Goal: Task Accomplishment & Management: Complete application form

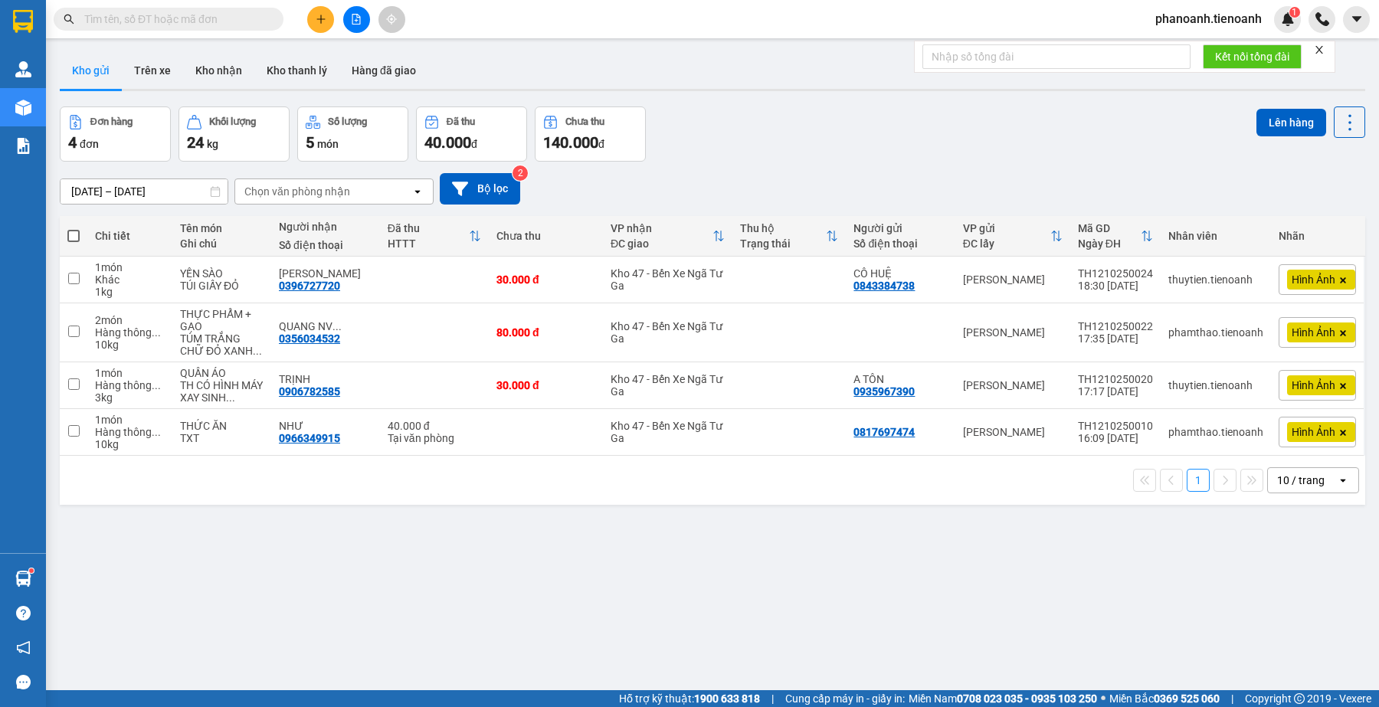
click at [695, 175] on div "[DATE] – [DATE] Press the down arrow key to interact with the calendar and sele…" at bounding box center [713, 188] width 1306 height 31
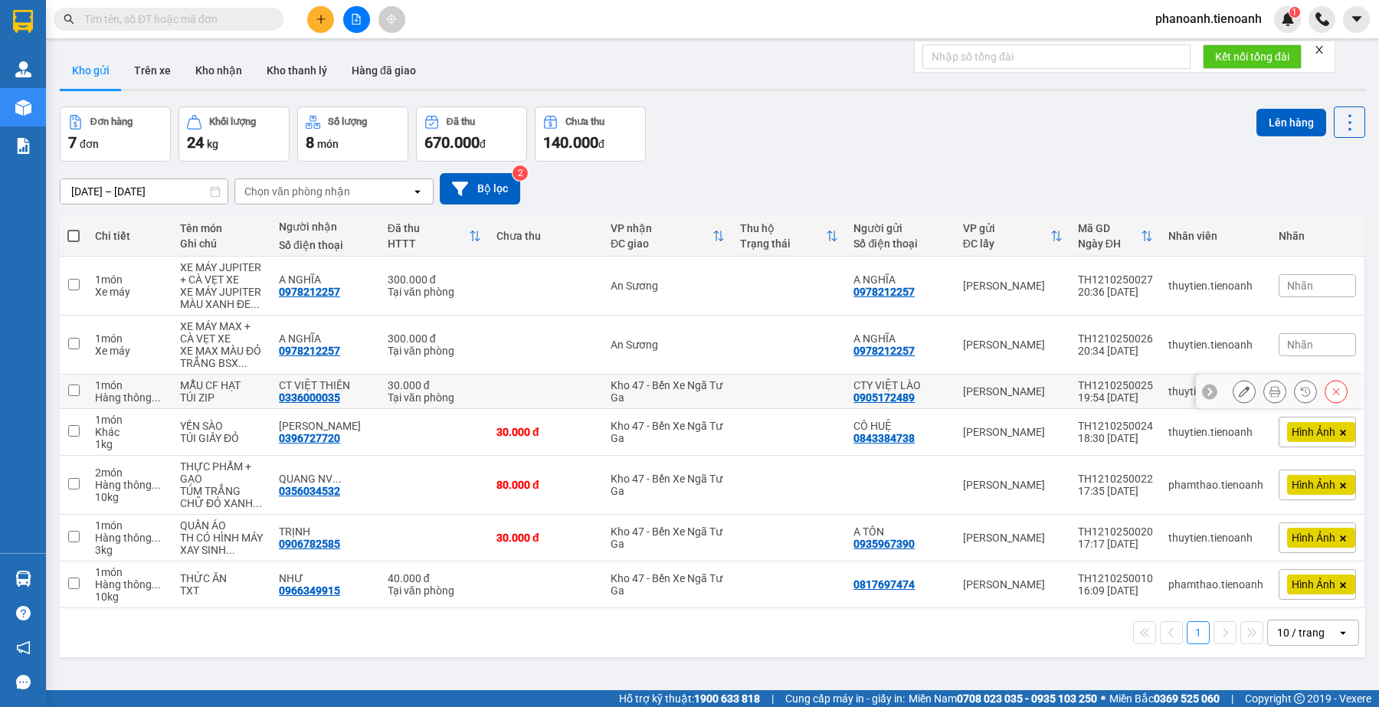
click at [1239, 393] on icon at bounding box center [1244, 391] width 11 height 11
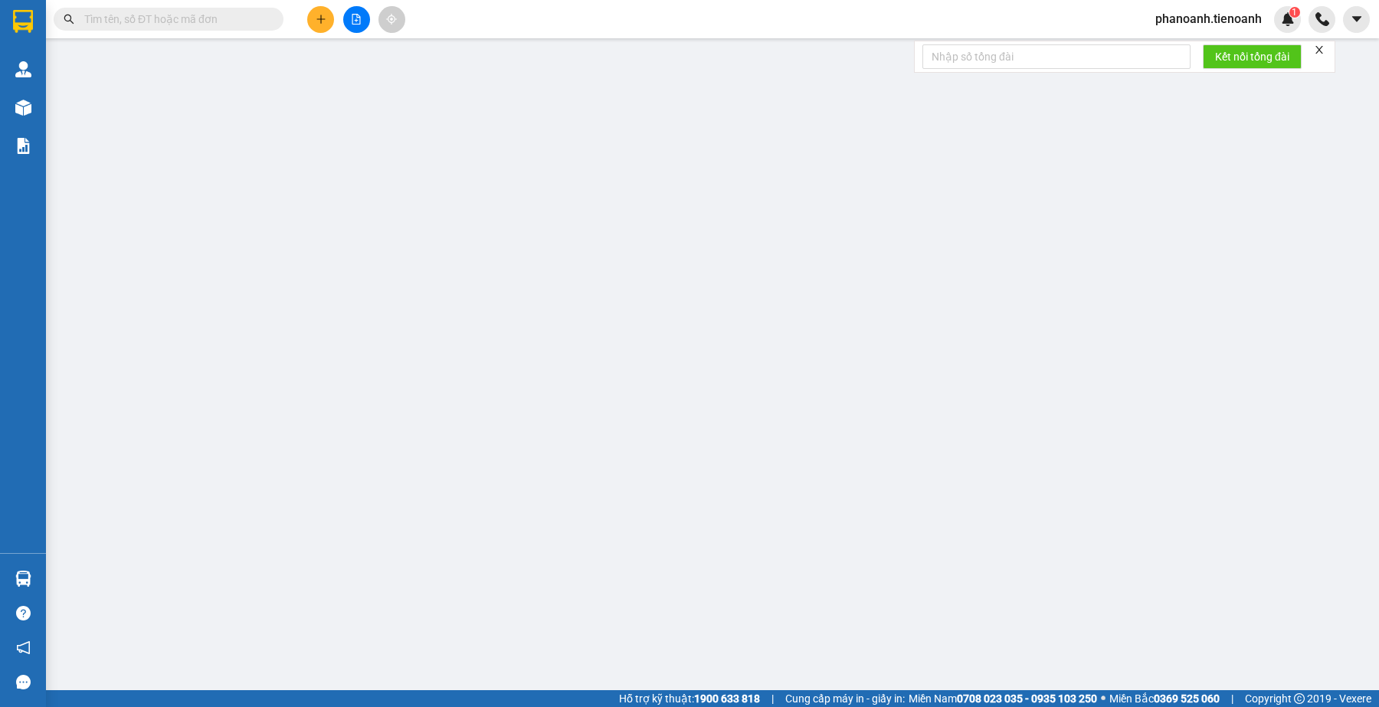
type input "0336000035"
type input "CT VIỆT THIÊN"
type input "0905172489"
type input "CTY VIỆT LÀO"
type input "0"
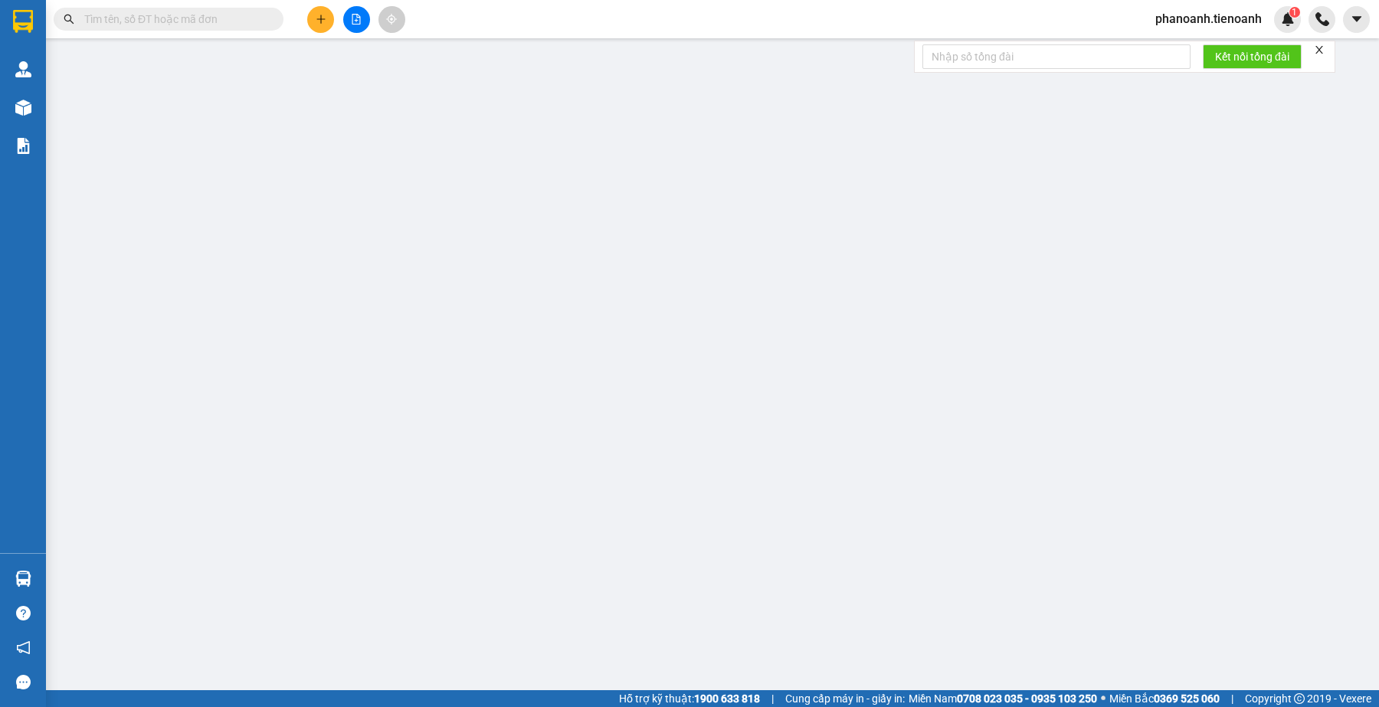
type input "30.000"
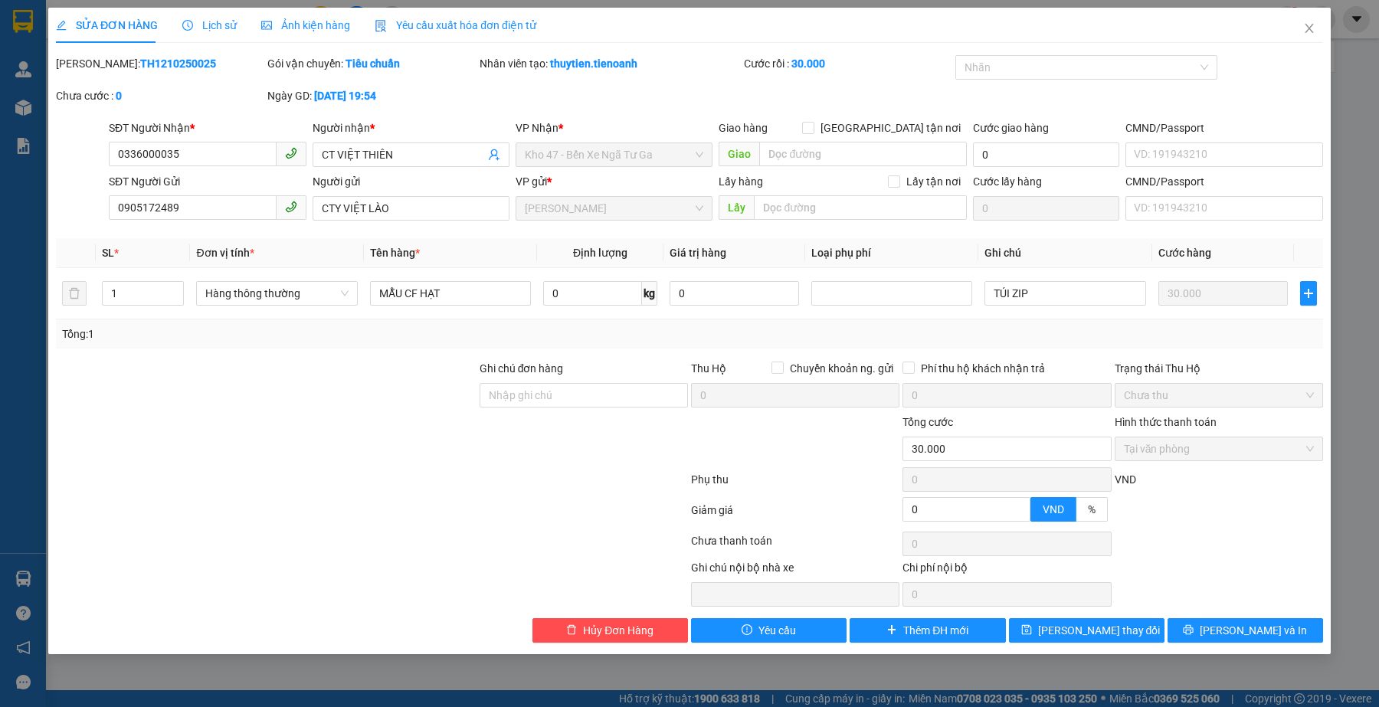
click at [301, 27] on span "Ảnh kiện hàng" at bounding box center [305, 25] width 89 height 12
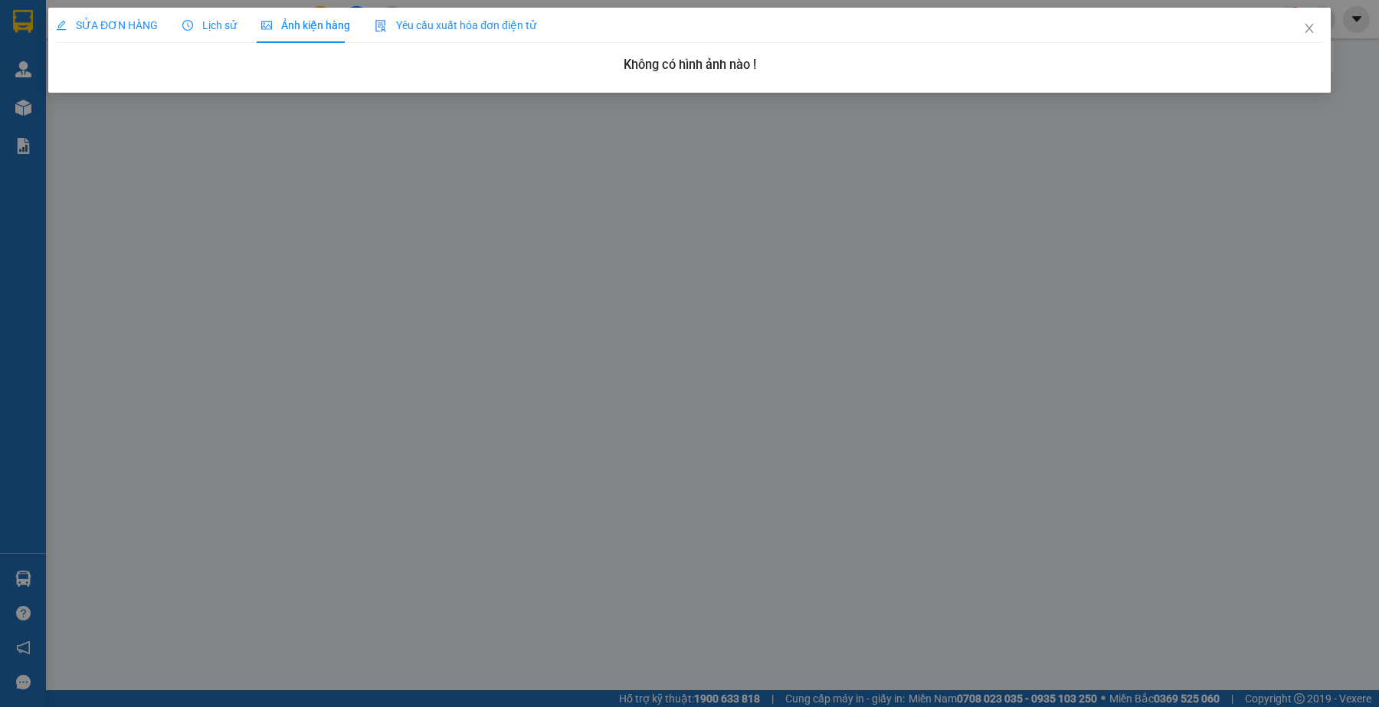
click at [150, 31] on span "SỬA ĐƠN HÀNG" at bounding box center [107, 25] width 102 height 12
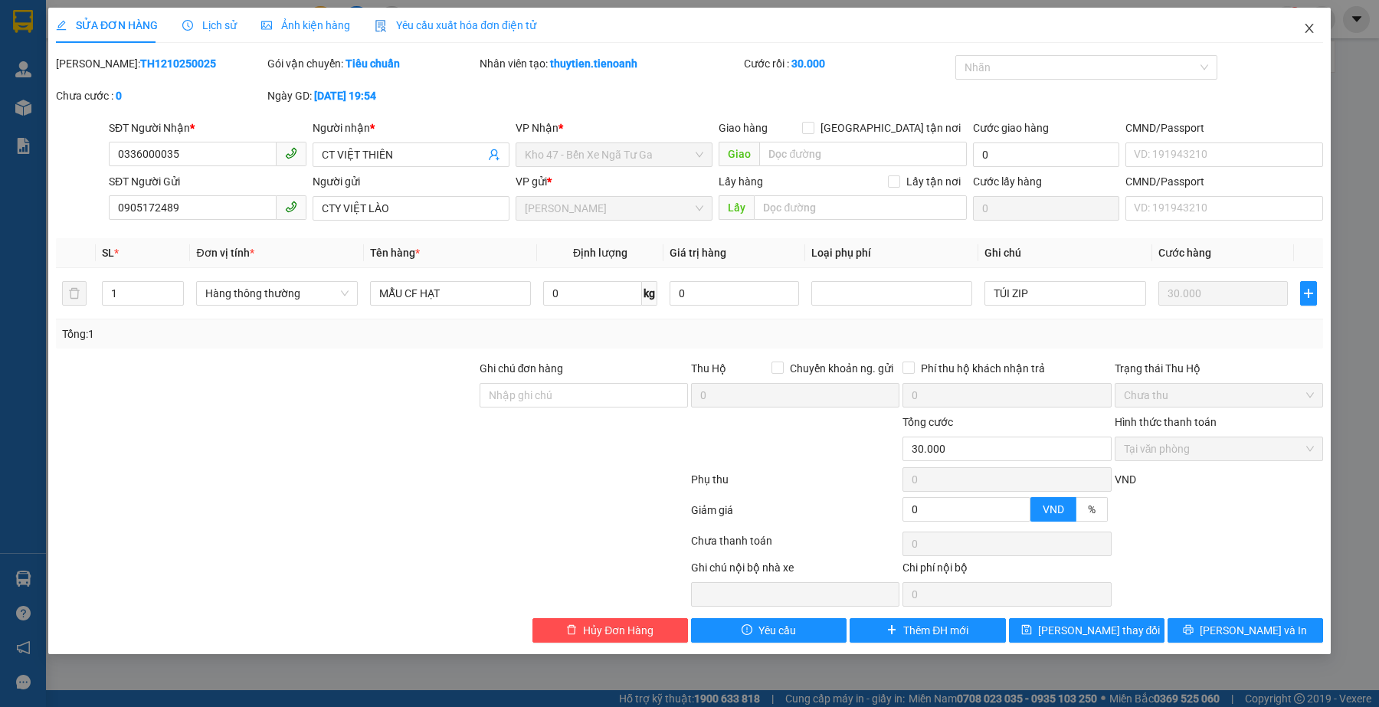
click at [1310, 28] on icon "close" at bounding box center [1309, 28] width 8 height 9
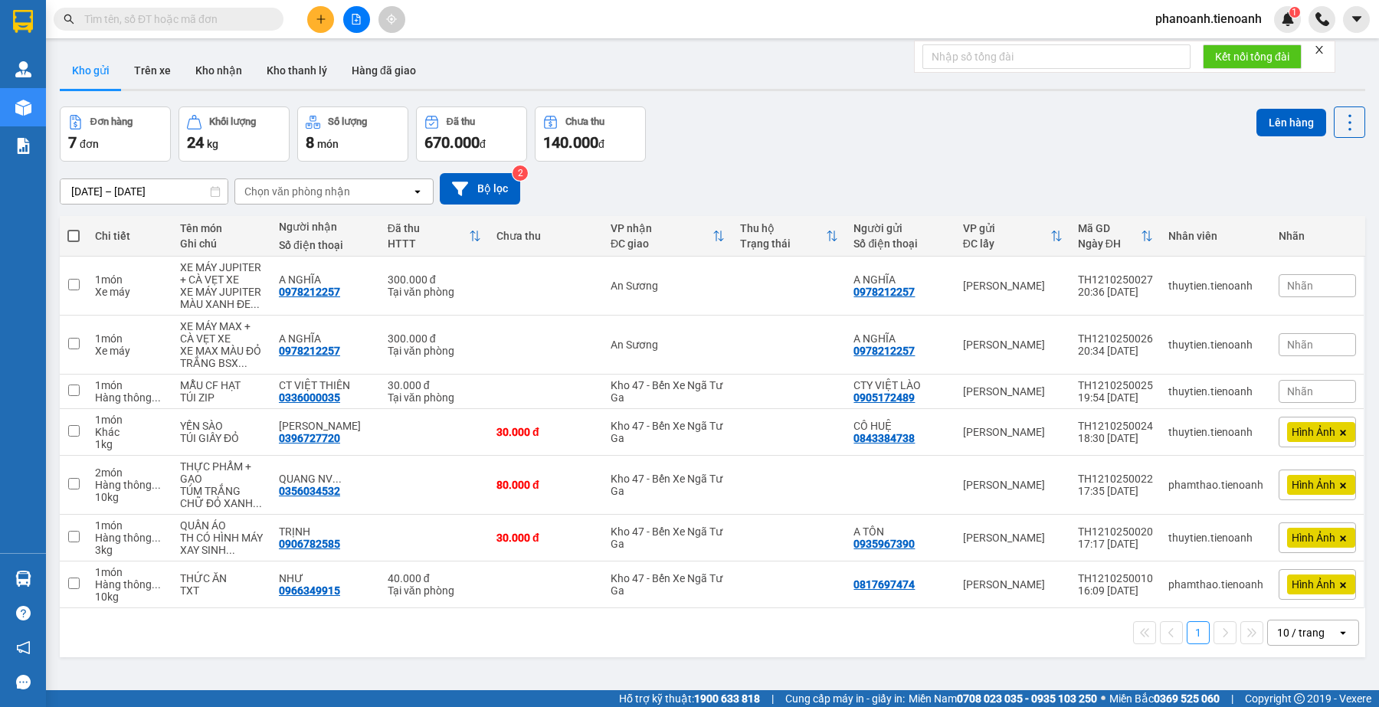
click at [844, 103] on div "ver 1.8.146 Kho gửi Trên xe Kho nhận Kho thanh [PERSON_NAME] đã giao Đơn hàng 7…" at bounding box center [713, 399] width 1318 height 707
click at [1239, 288] on icon at bounding box center [1244, 285] width 11 height 11
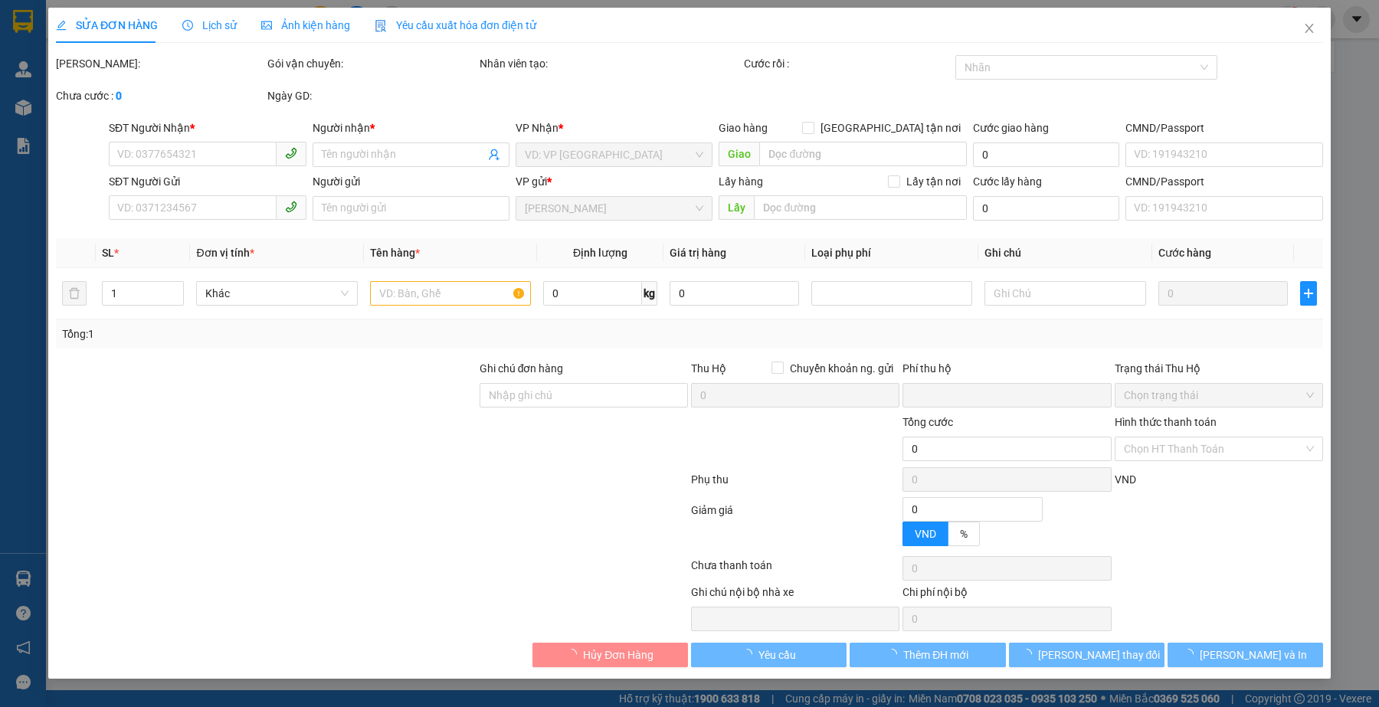
type input "0978212257"
type input "A NGHĨA"
type input "0978212257"
type input "A NGHĨA"
type input "0"
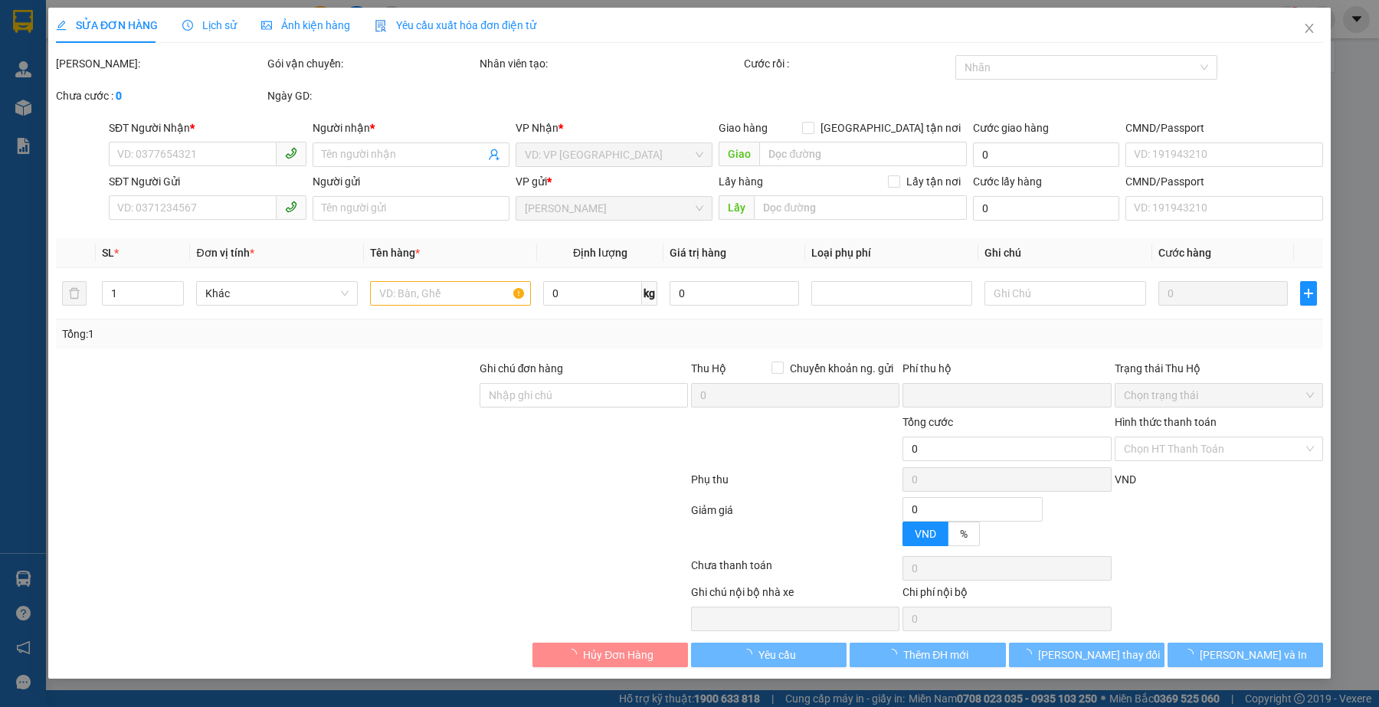
type input "300.000"
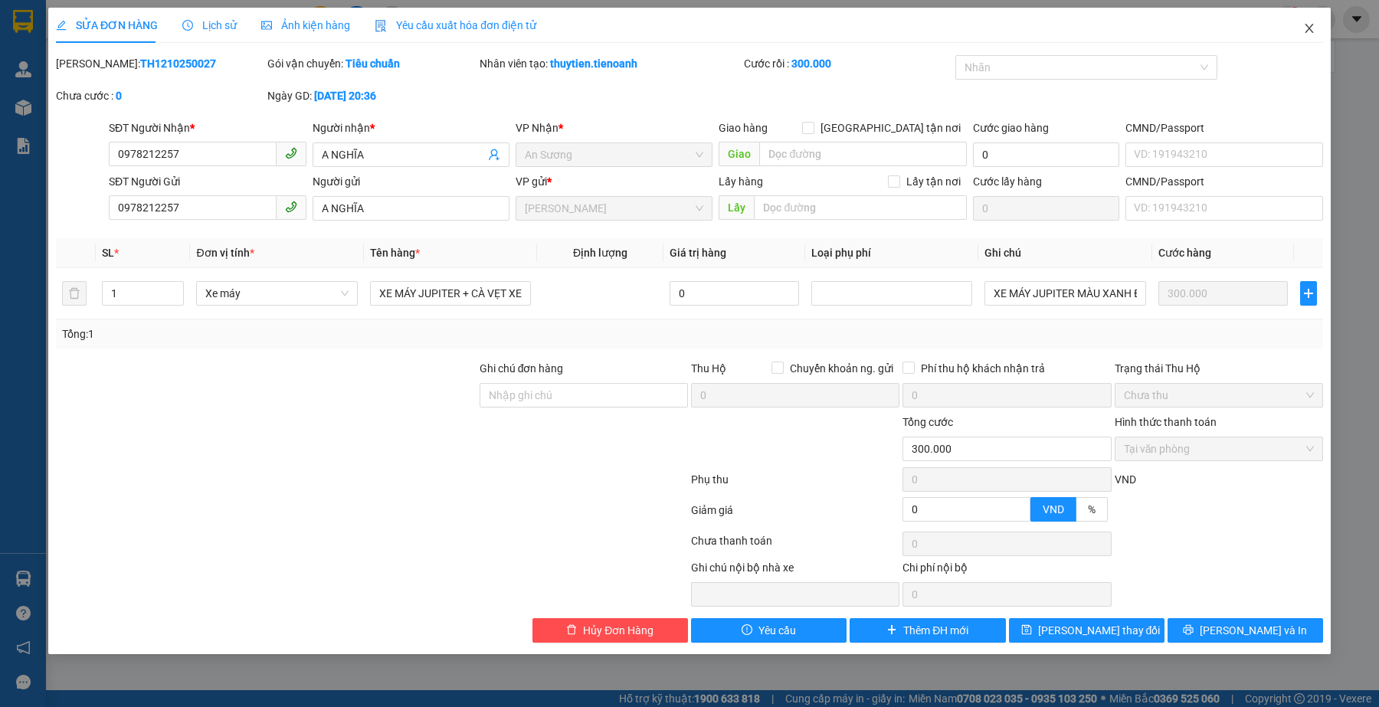
click at [1300, 25] on span "Close" at bounding box center [1309, 29] width 43 height 43
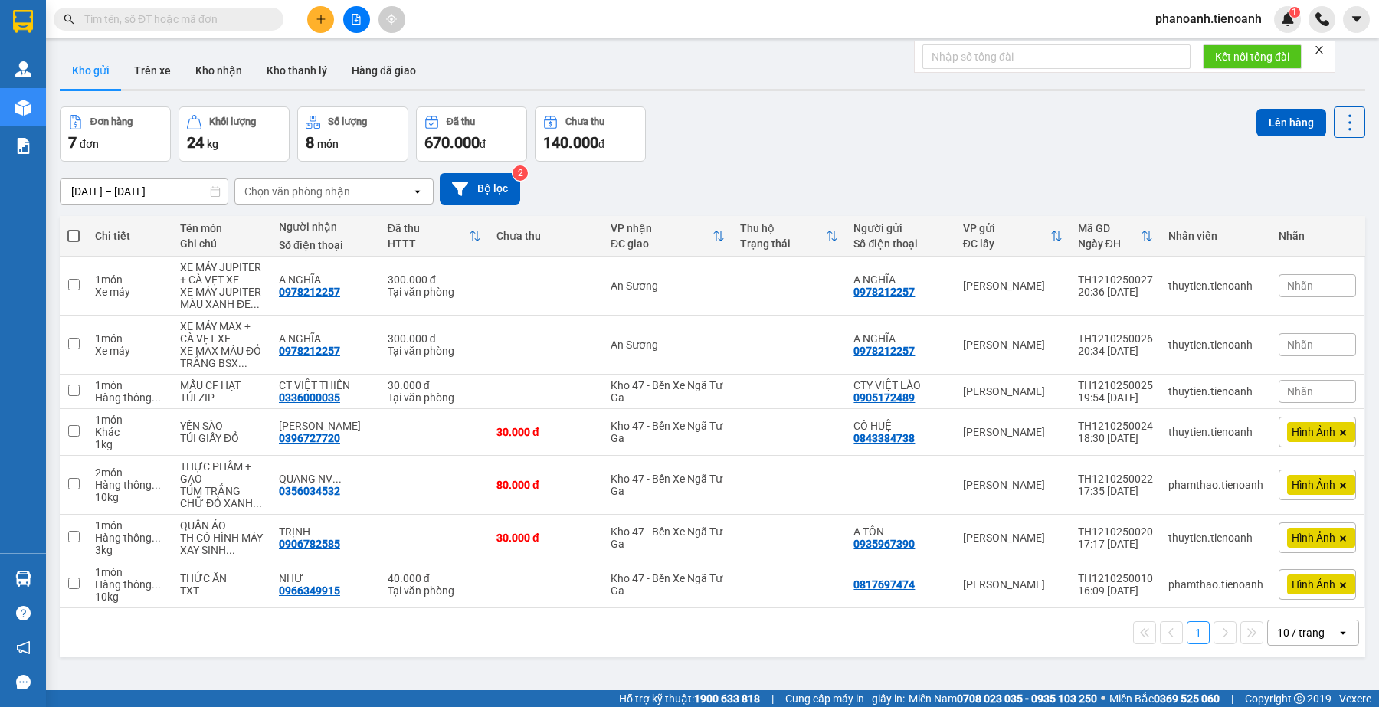
click at [228, 24] on input "text" at bounding box center [174, 19] width 181 height 17
click at [857, 129] on div "Đơn hàng 7 đơn Khối lượng 24 kg Số lượng 8 món Đã thu 670.000 đ Chưa thu 140.00…" at bounding box center [713, 134] width 1306 height 55
click at [764, 146] on div "Đơn hàng 7 đơn Khối lượng 24 kg Số lượng 8 món Đã thu 670.000 đ Chưa thu 140.00…" at bounding box center [713, 134] width 1306 height 55
click at [1239, 346] on icon at bounding box center [1244, 344] width 11 height 11
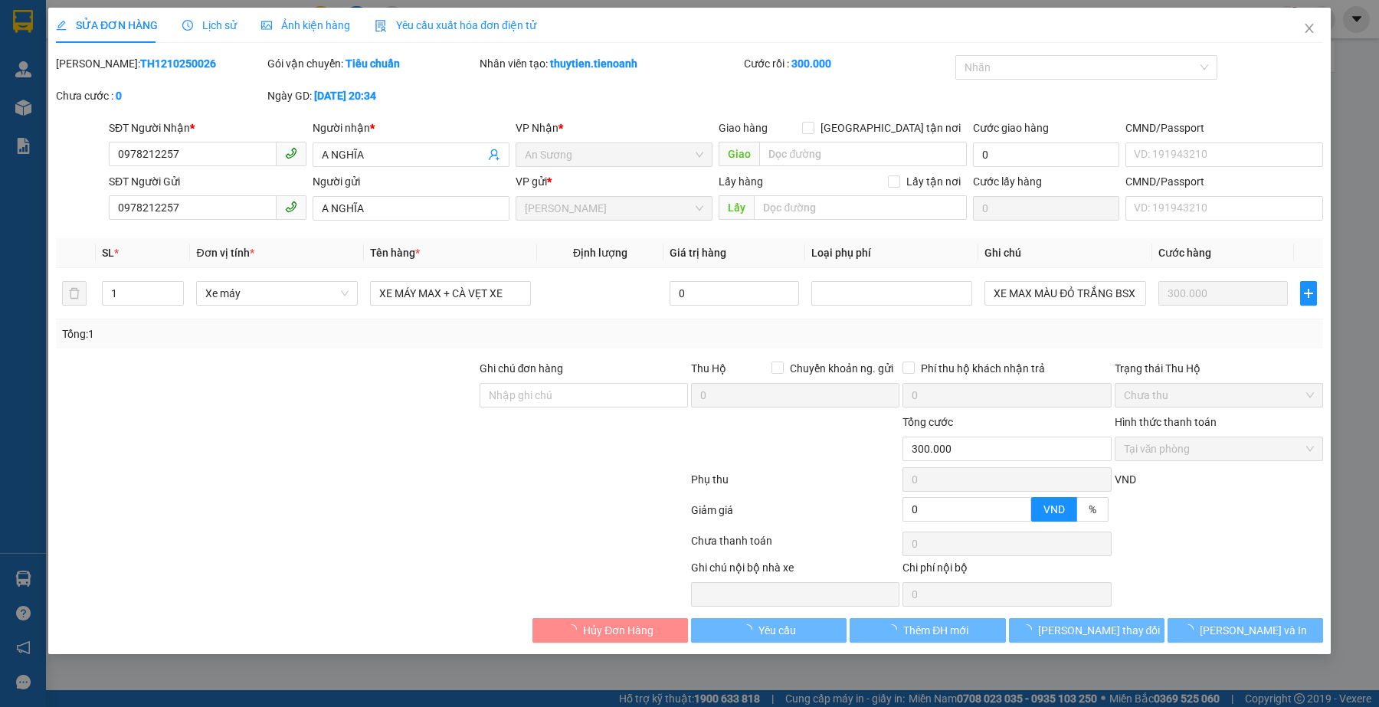
type input "0978212257"
type input "A NGHĨA"
type input "0978212257"
type input "A NGHĨA"
type input "0"
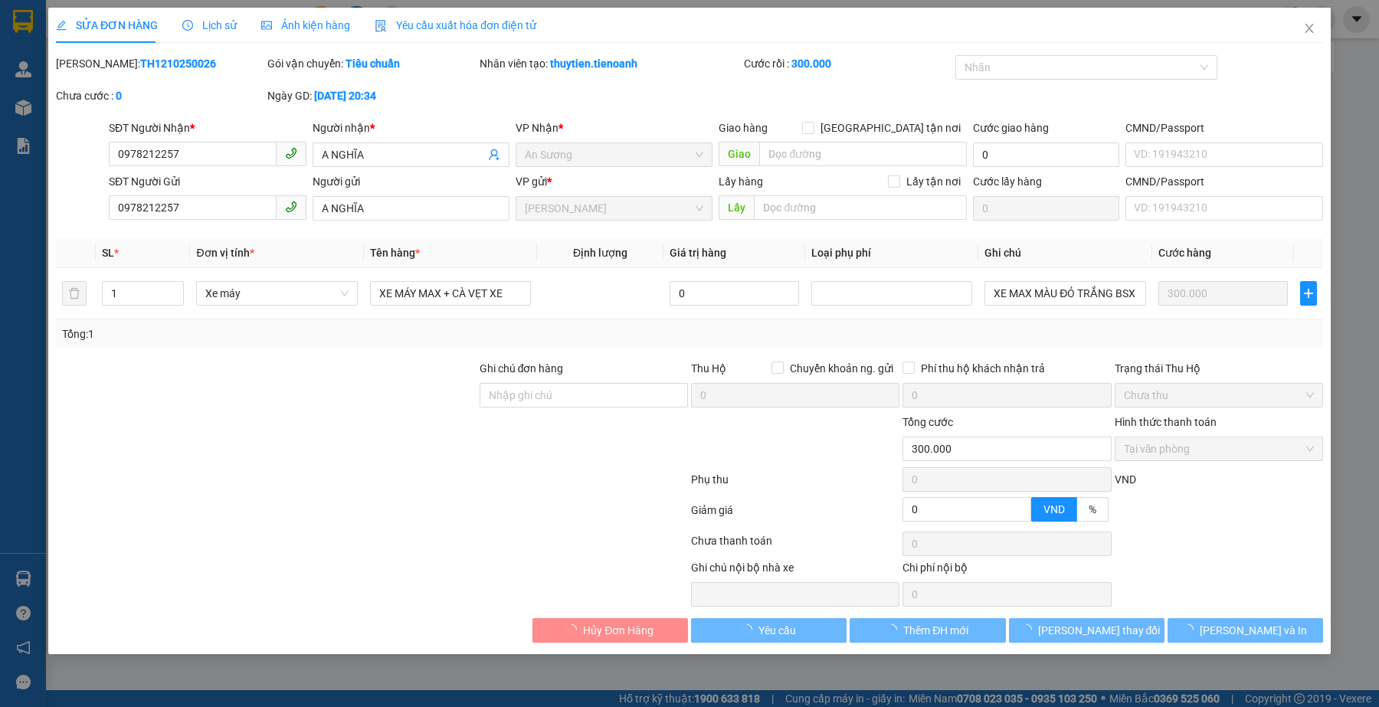
type input "300.000"
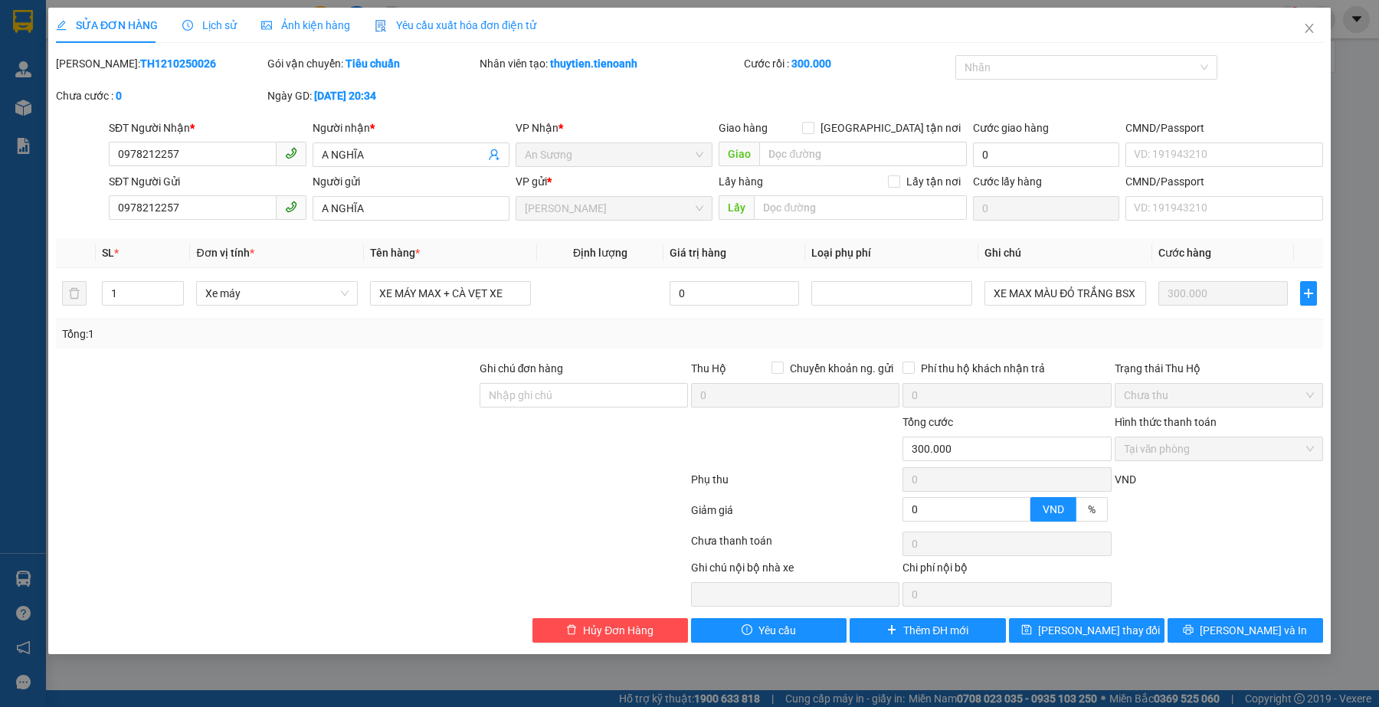
click at [451, 484] on div at bounding box center [371, 482] width 635 height 31
click at [1317, 28] on span "Close" at bounding box center [1309, 29] width 43 height 43
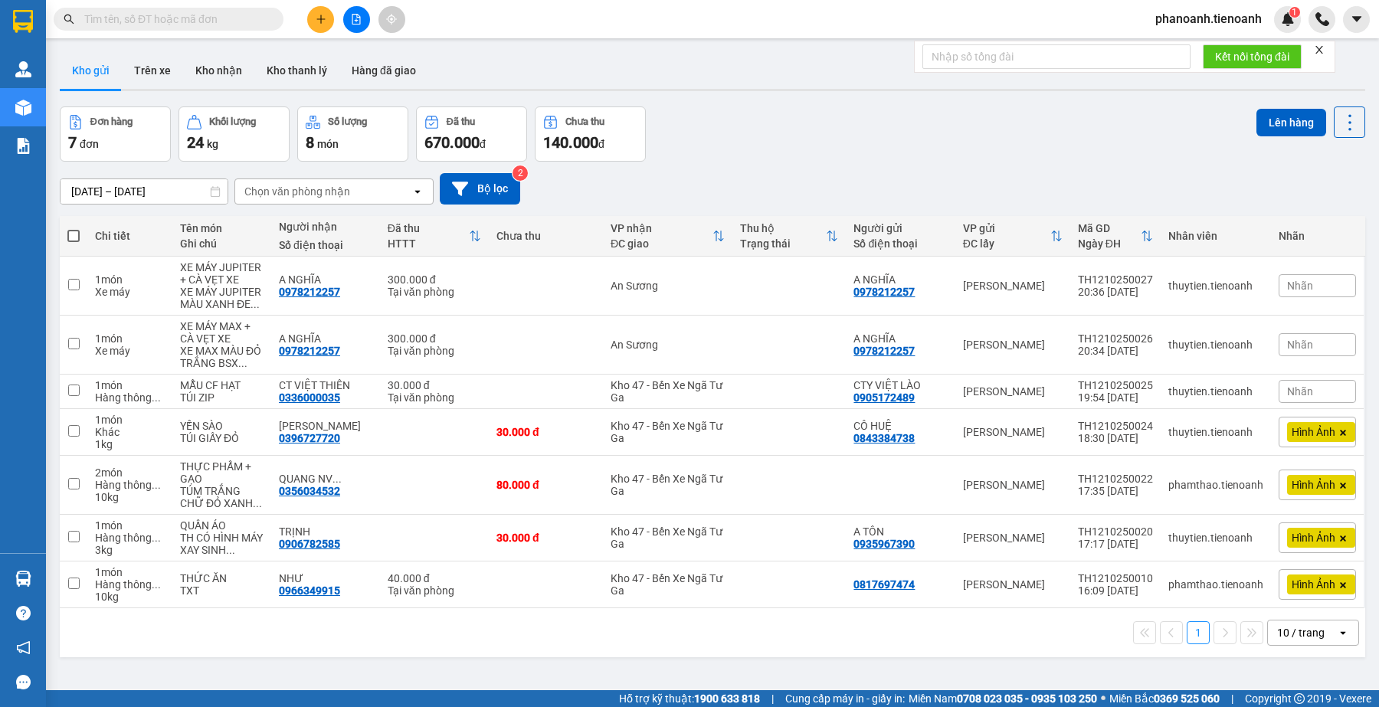
click at [495, 69] on div "Kho gửi Trên xe Kho nhận Kho thanh [PERSON_NAME] đã giao" at bounding box center [713, 72] width 1306 height 41
click at [323, 18] on icon "plus" at bounding box center [321, 19] width 11 height 11
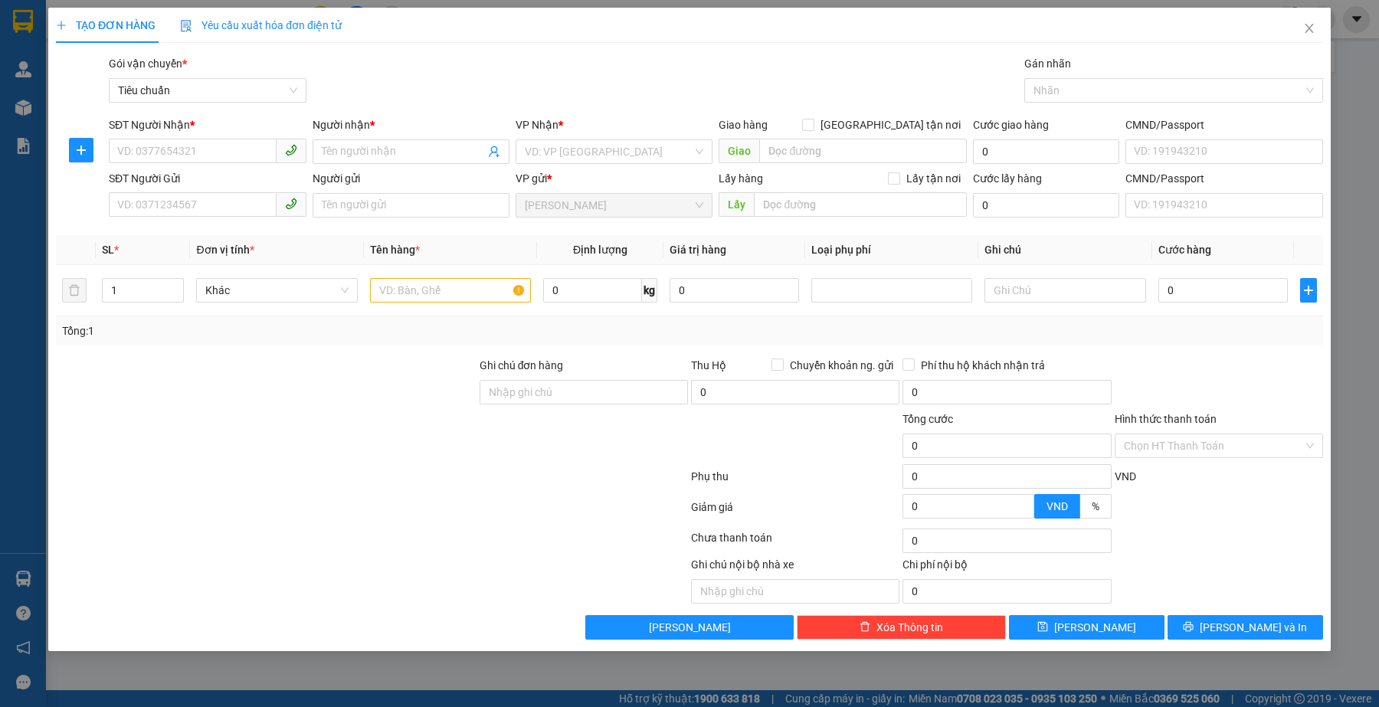
click at [299, 353] on div "Transit Pickup Surcharge Ids Transit Deliver Surcharge Ids Transit Deliver Surc…" at bounding box center [689, 347] width 1267 height 585
click at [458, 510] on div at bounding box center [371, 510] width 635 height 31
drag, startPoint x: 369, startPoint y: 560, endPoint x: 365, endPoint y: 368, distance: 192.4
click at [369, 556] on div at bounding box center [371, 541] width 635 height 31
click at [1309, 27] on icon "close" at bounding box center [1309, 28] width 12 height 12
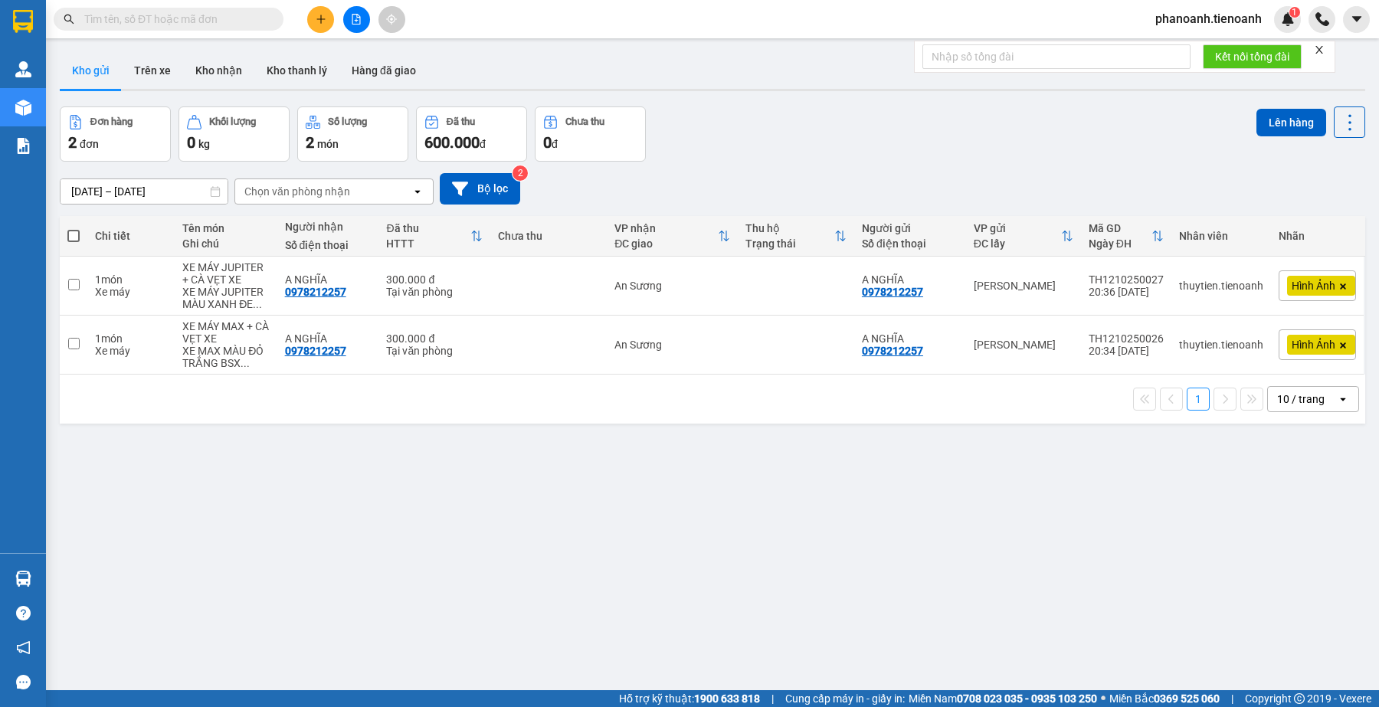
drag, startPoint x: 540, startPoint y: 525, endPoint x: 513, endPoint y: 510, distance: 30.9
click at [540, 525] on div "ver 1.8.146 Kho gửi Trên xe Kho nhận Kho thanh [PERSON_NAME] đã giao Đơn hàng 2…" at bounding box center [713, 399] width 1318 height 707
click at [1239, 290] on icon at bounding box center [1244, 285] width 11 height 11
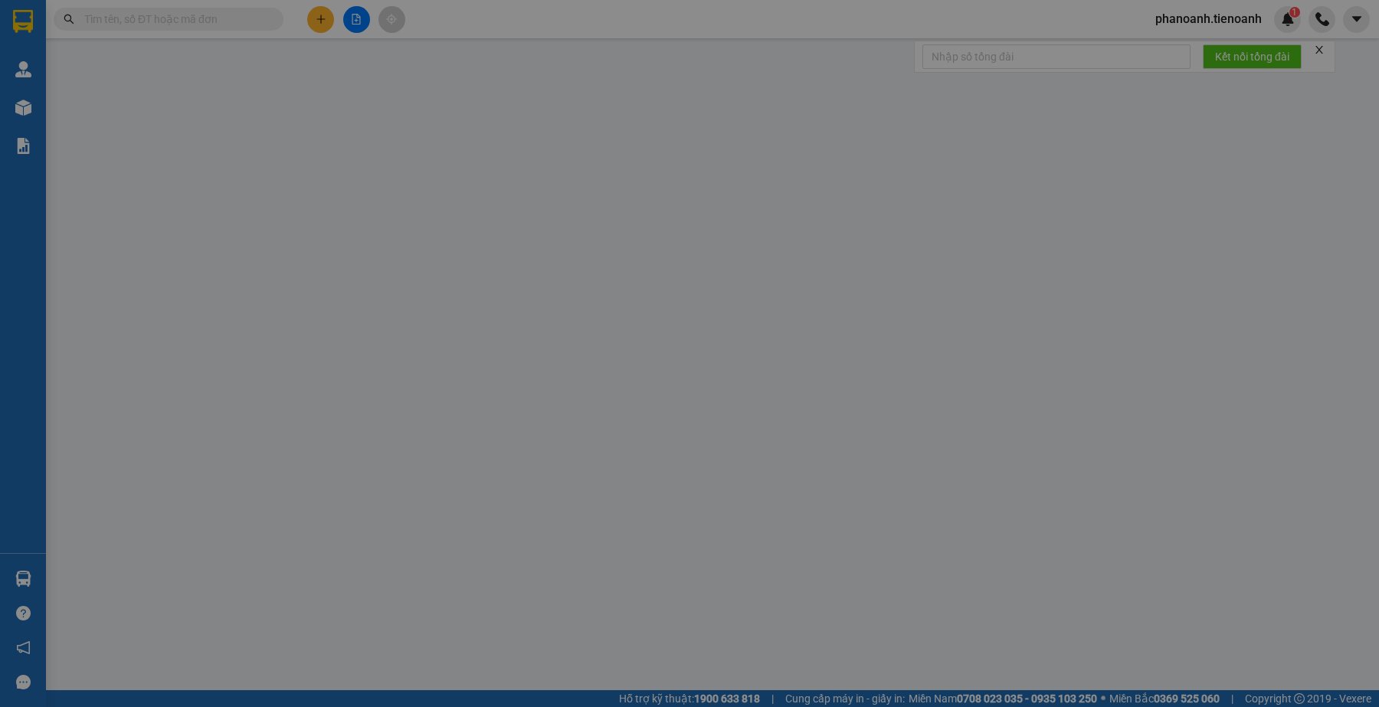
type input "0978212257"
type input "A NGHĨA"
type input "0978212257"
type input "A NGHĨA"
type input "0"
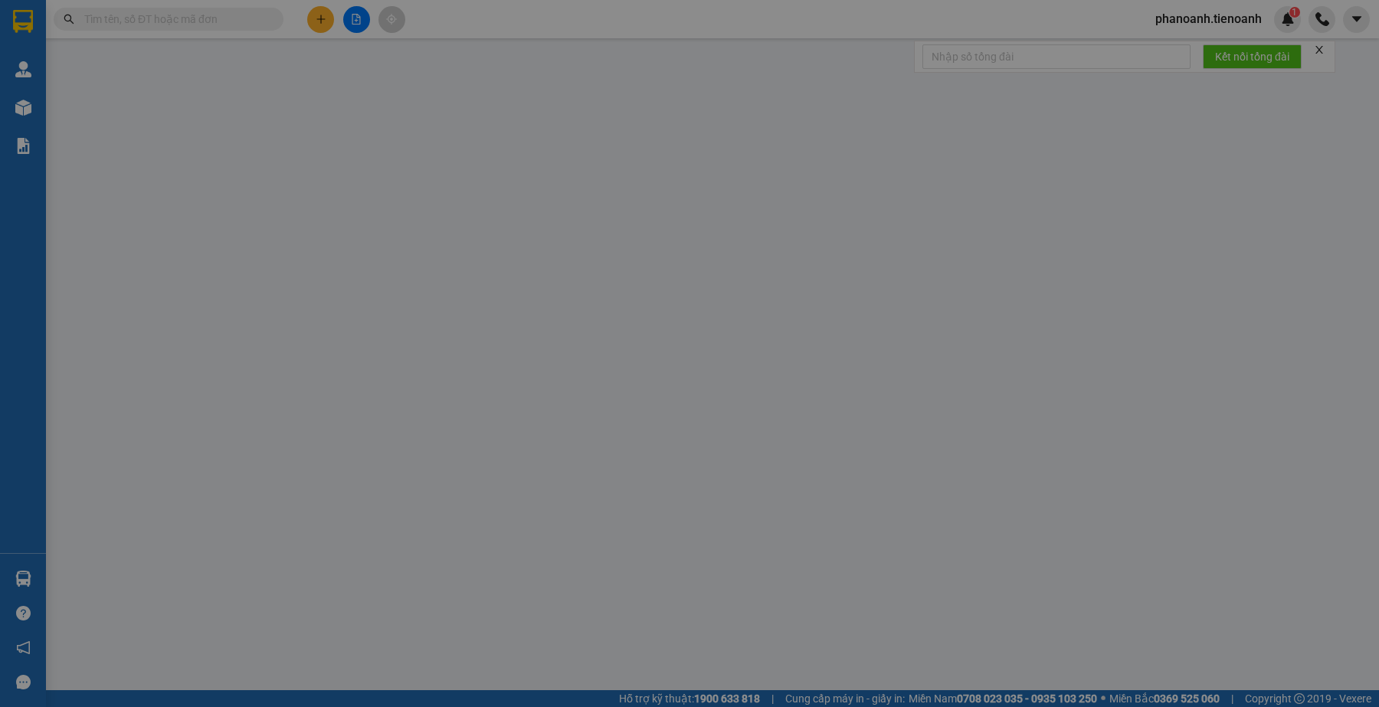
type input "300.000"
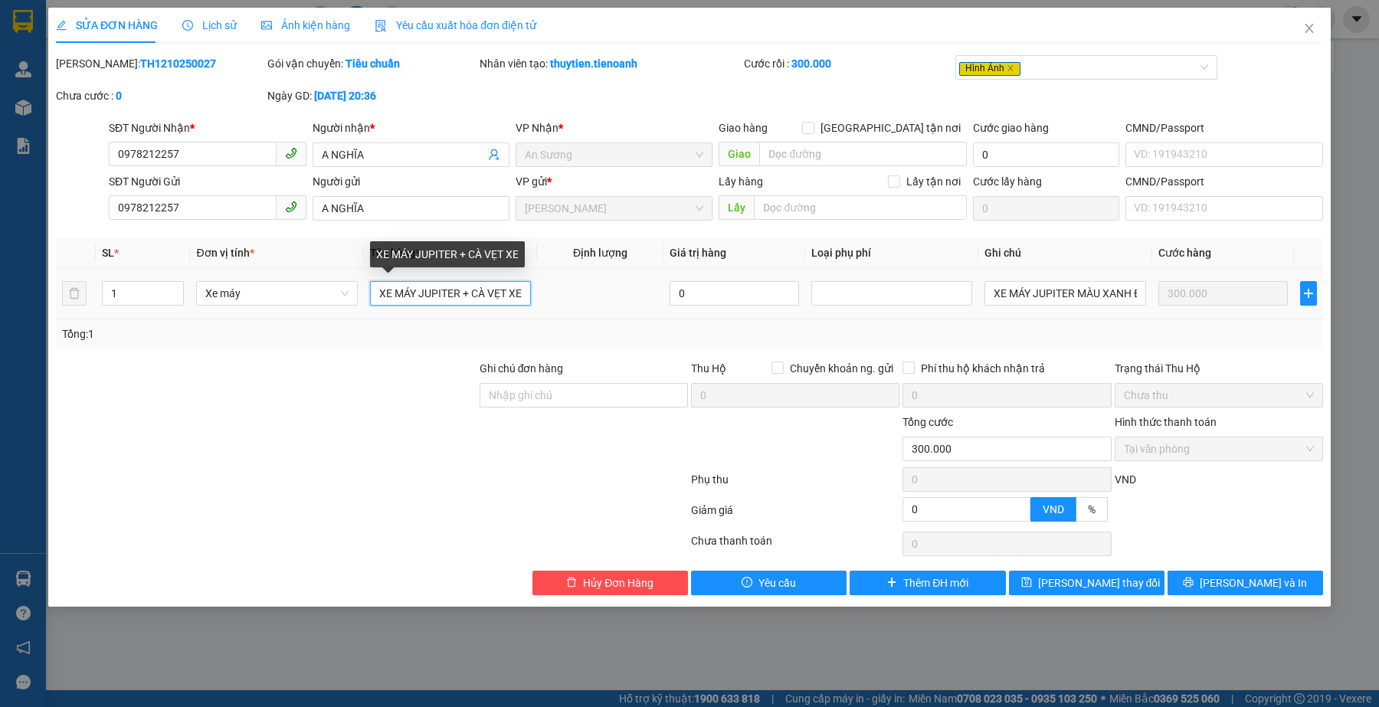
click at [523, 293] on input "XE MÁY JUPITER + CÀ VẸT XE" at bounding box center [450, 293] width 161 height 25
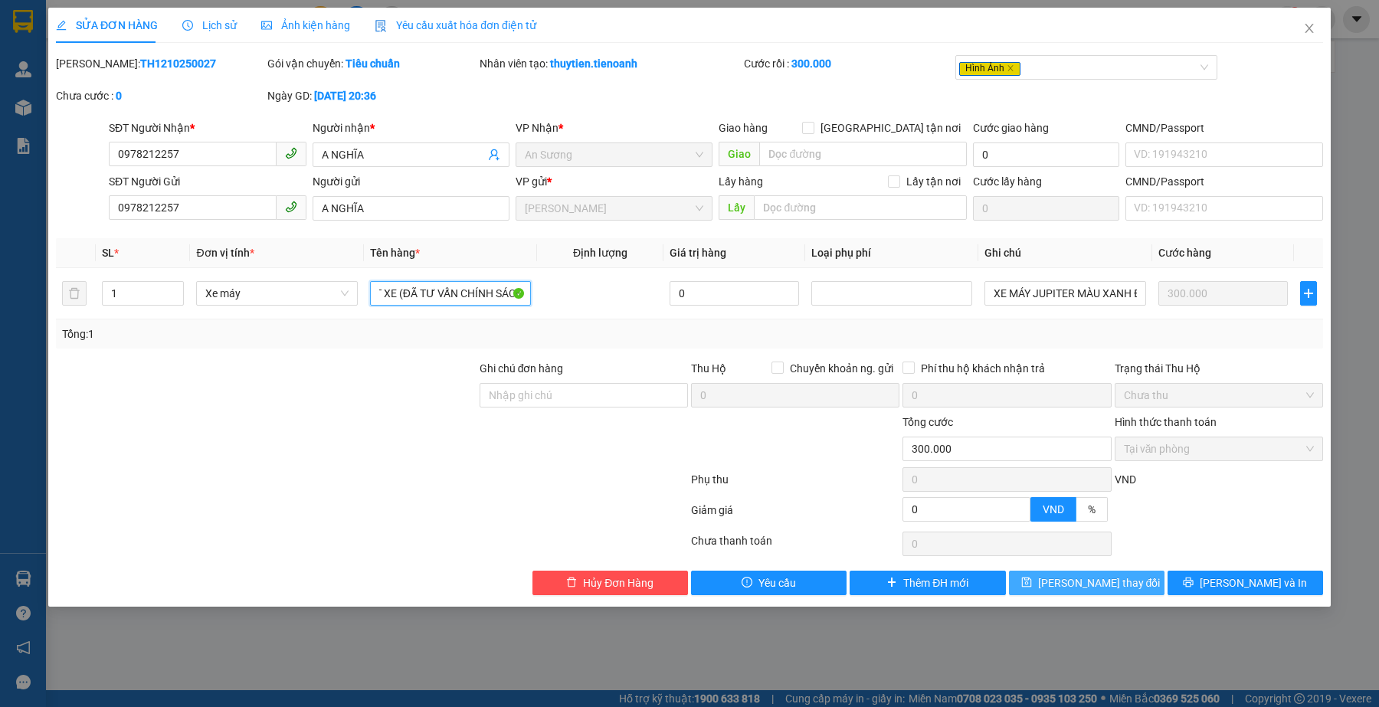
type input "XE MÁY JUPITER + CÀ VẸT XE (ĐÃ TƯ VẤN CHÍNH SÁCH)"
click at [1094, 586] on span "[PERSON_NAME] thay đổi" at bounding box center [1099, 583] width 123 height 17
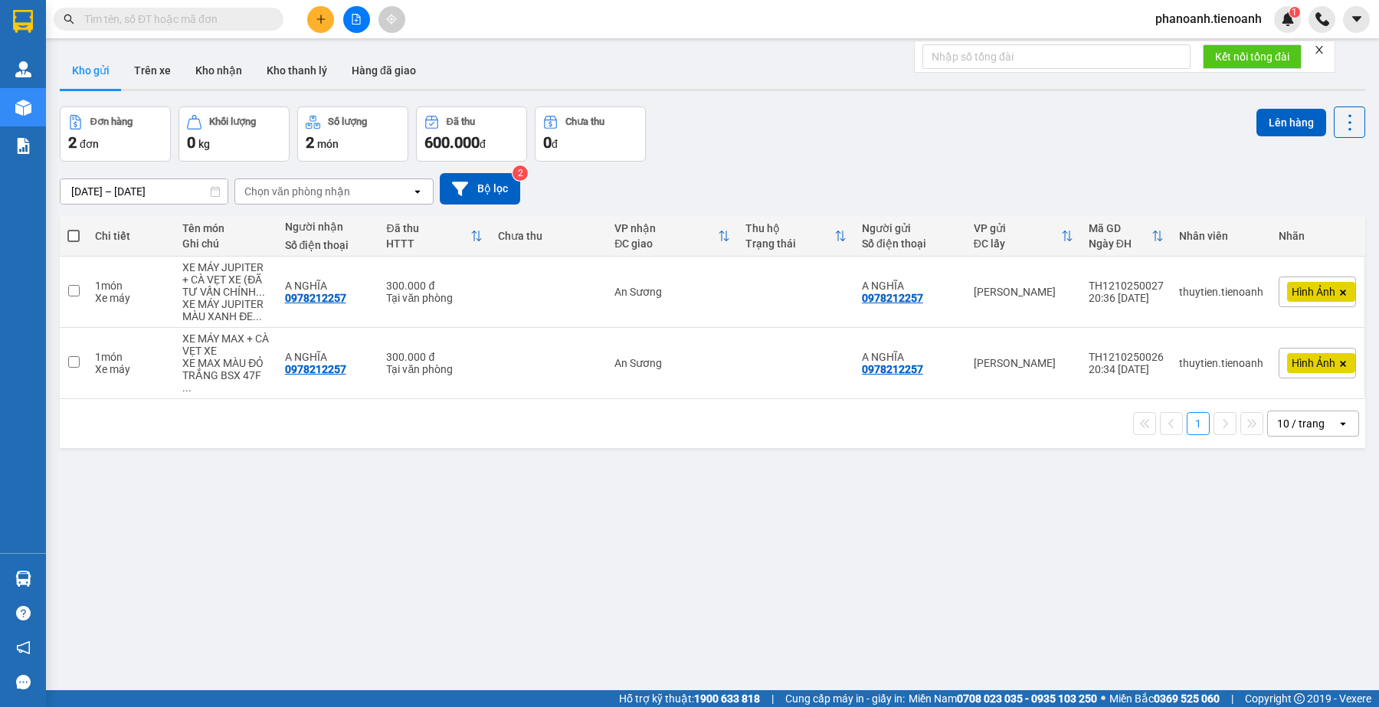
click at [617, 503] on div "ver 1.8.146 Kho gửi Trên xe Kho nhận Kho thanh [PERSON_NAME] đã giao Đơn hàng 2…" at bounding box center [713, 399] width 1318 height 707
click at [1234, 357] on button at bounding box center [1244, 363] width 21 height 27
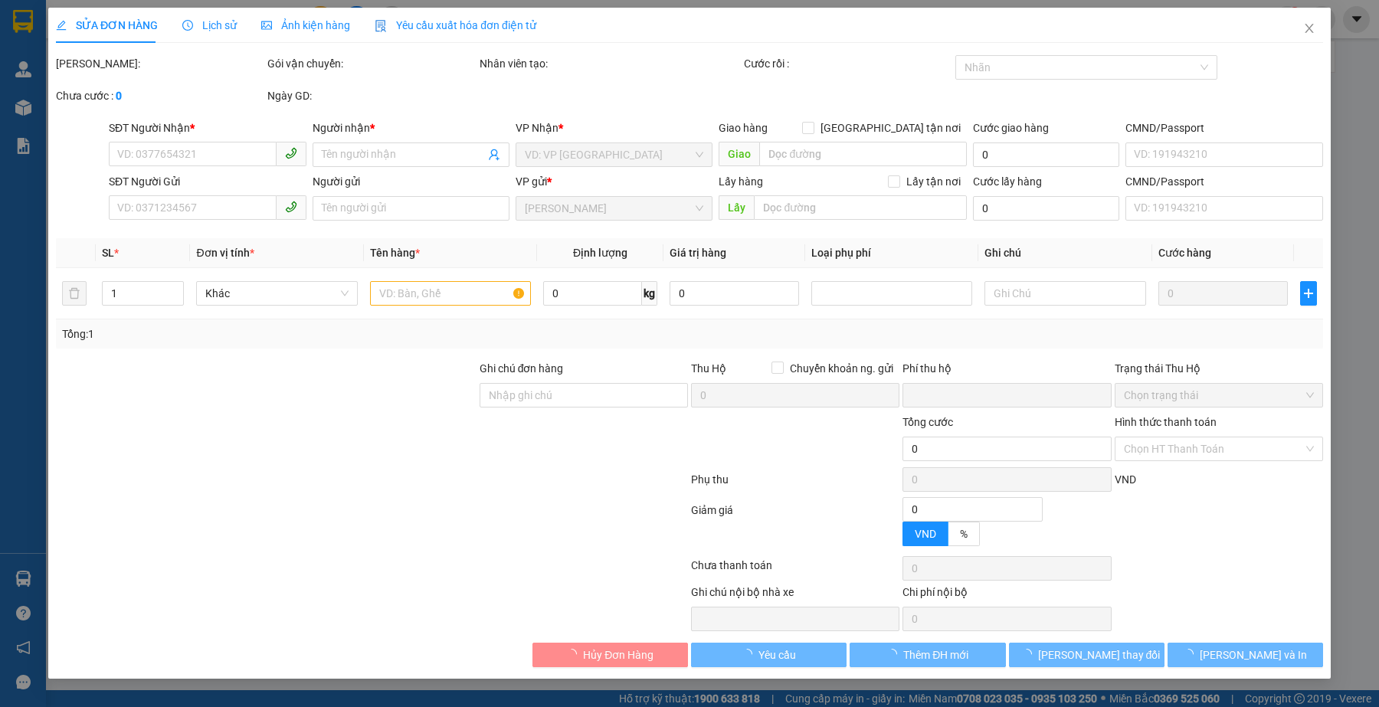
type input "0978212257"
type input "A NGHĨA"
type input "0978212257"
type input "A NGHĨA"
type input "0"
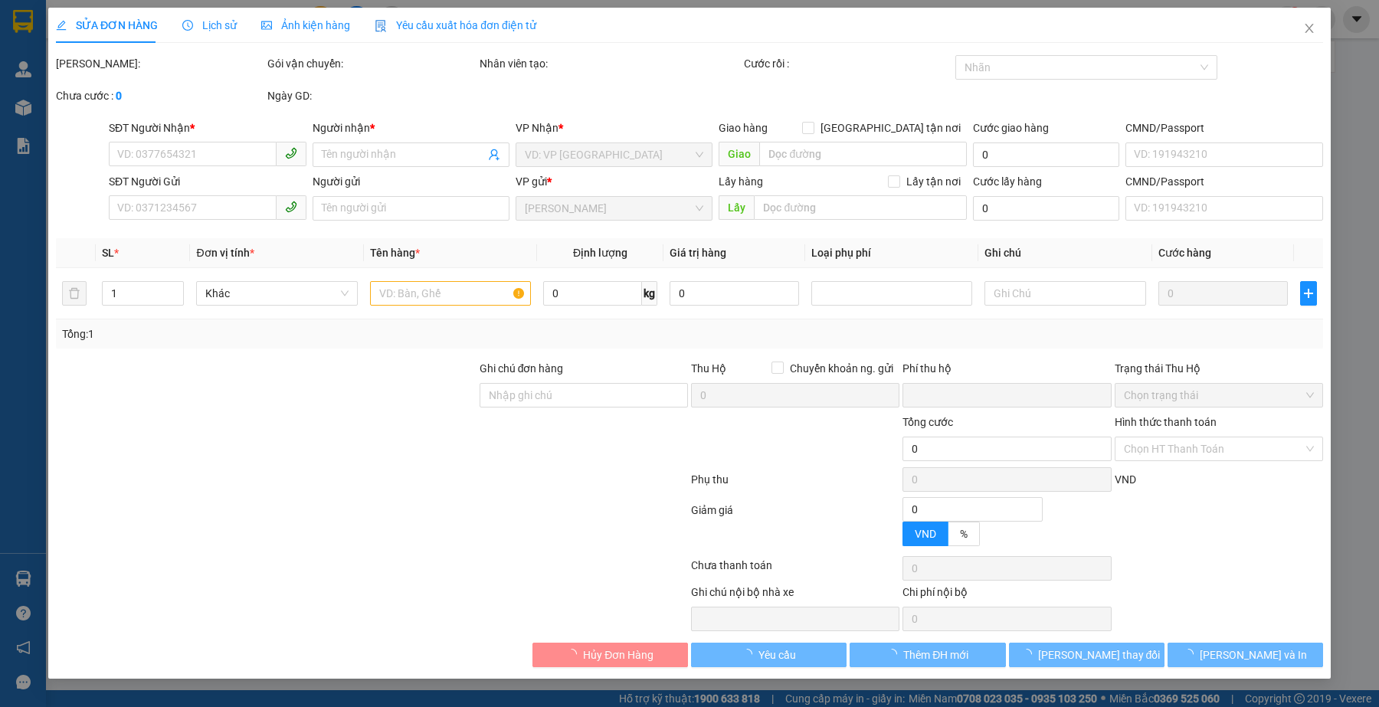
type input "300.000"
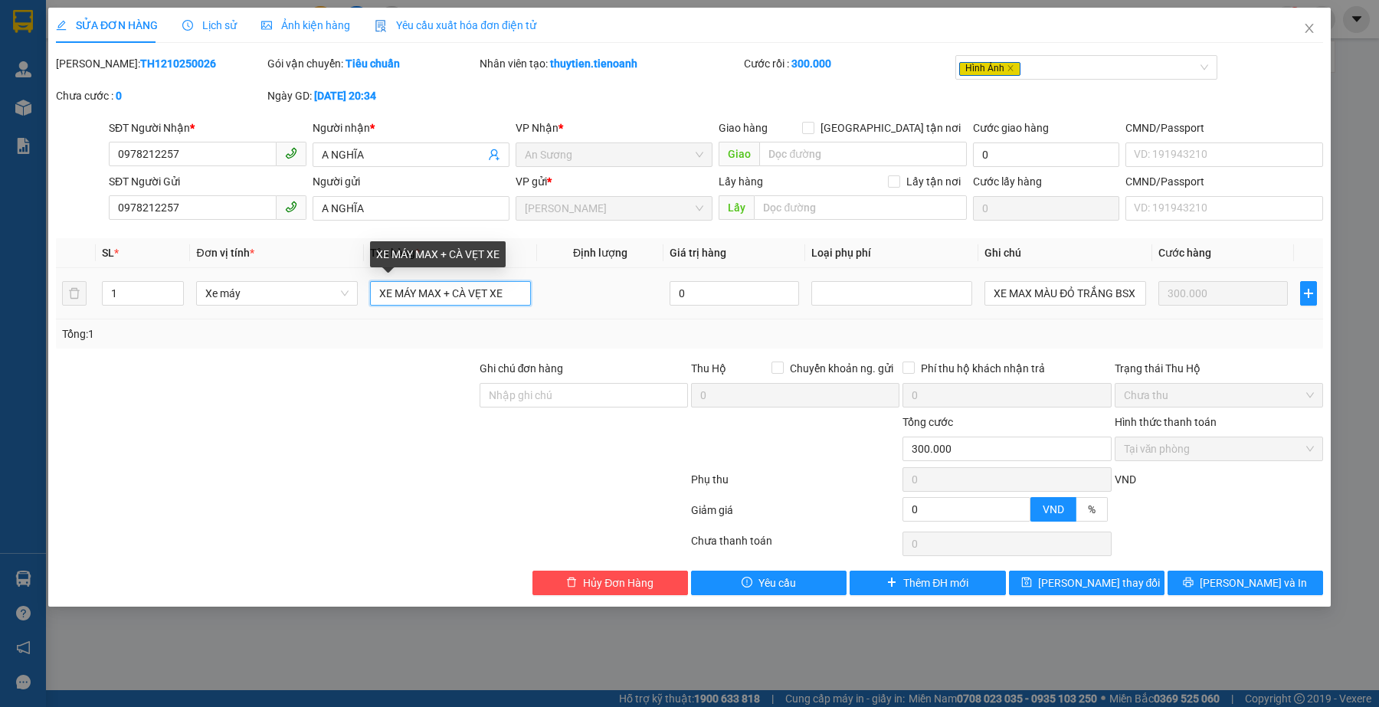
click at [510, 289] on input "XE MÁY MAX + CÀ VẸT XE" at bounding box center [450, 293] width 161 height 25
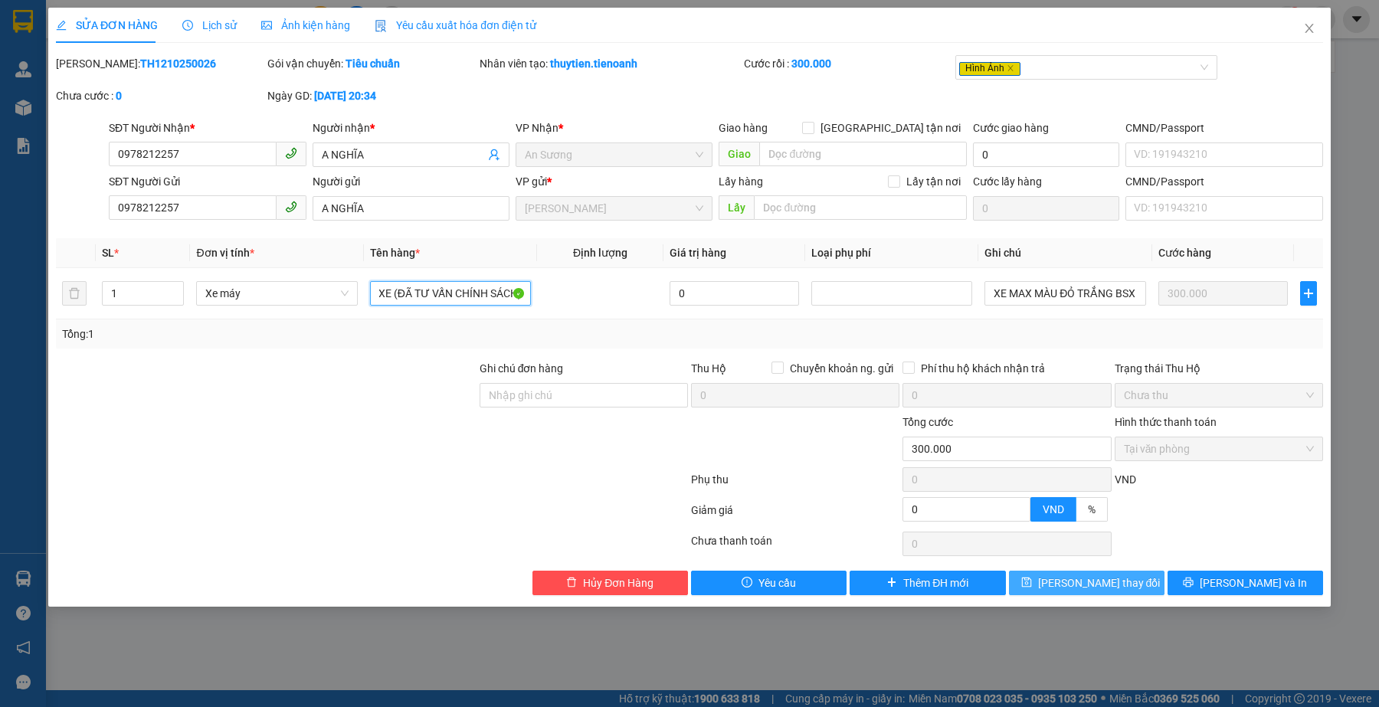
type input "XE MÁY MAX + CÀ VẸT XE (ĐÃ TƯ VẤN CHÍNH SÁCH)"
click at [1104, 585] on span "[PERSON_NAME] thay đổi" at bounding box center [1099, 583] width 123 height 17
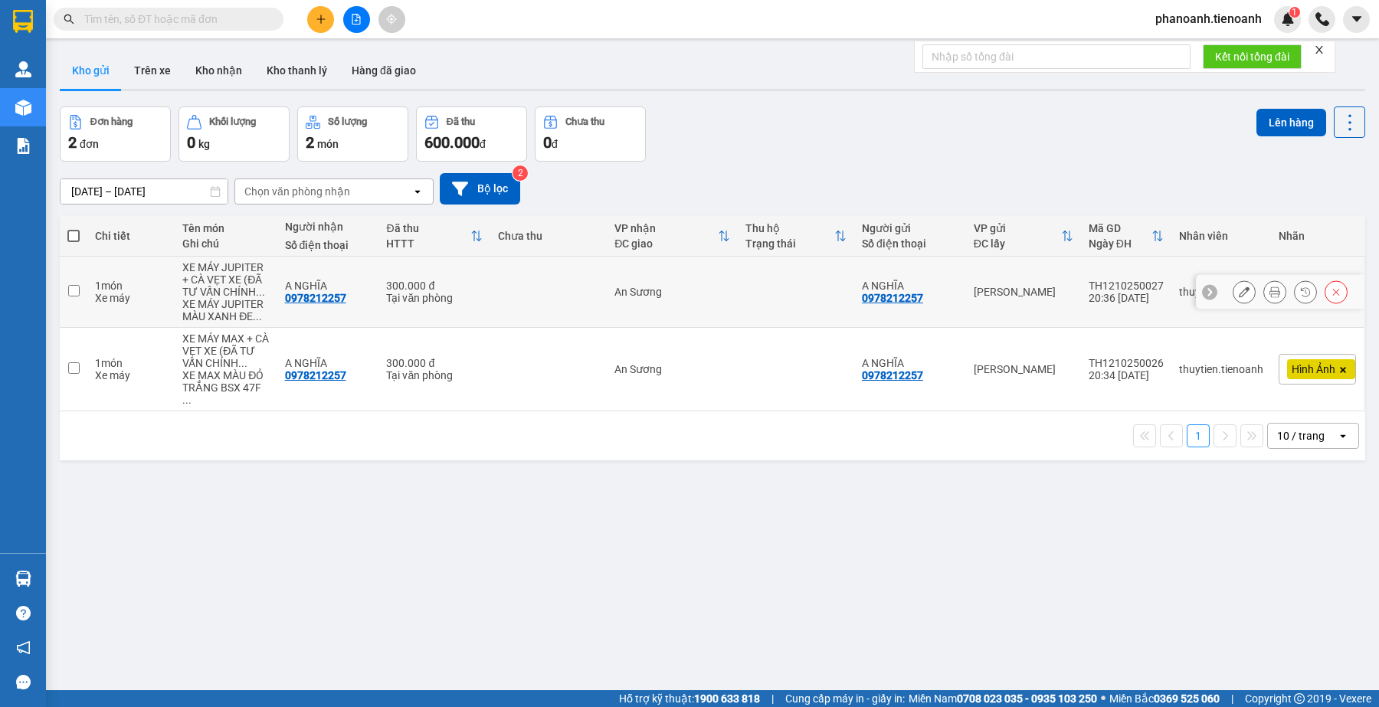
click at [1239, 297] on icon at bounding box center [1244, 292] width 11 height 11
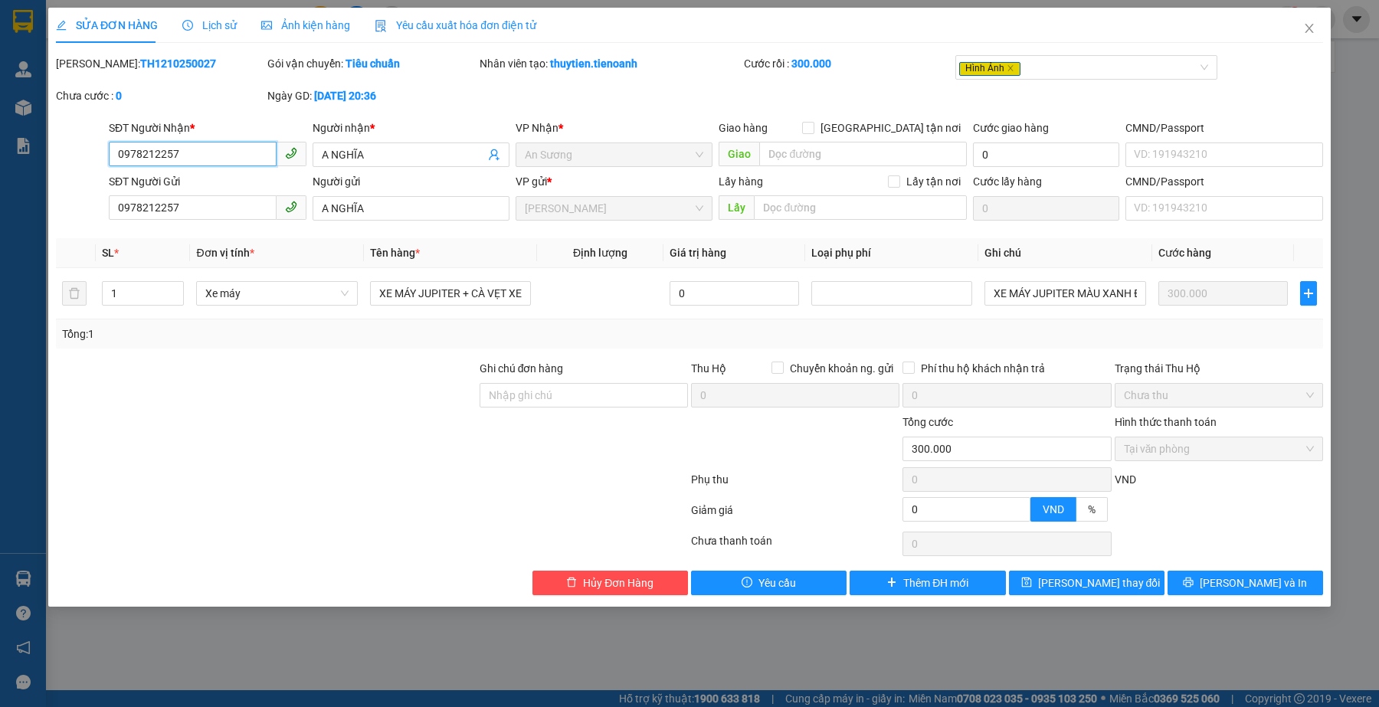
type input "0978212257"
type input "A NGHĨA"
type input "0978212257"
type input "A NGHĨA"
type input "0"
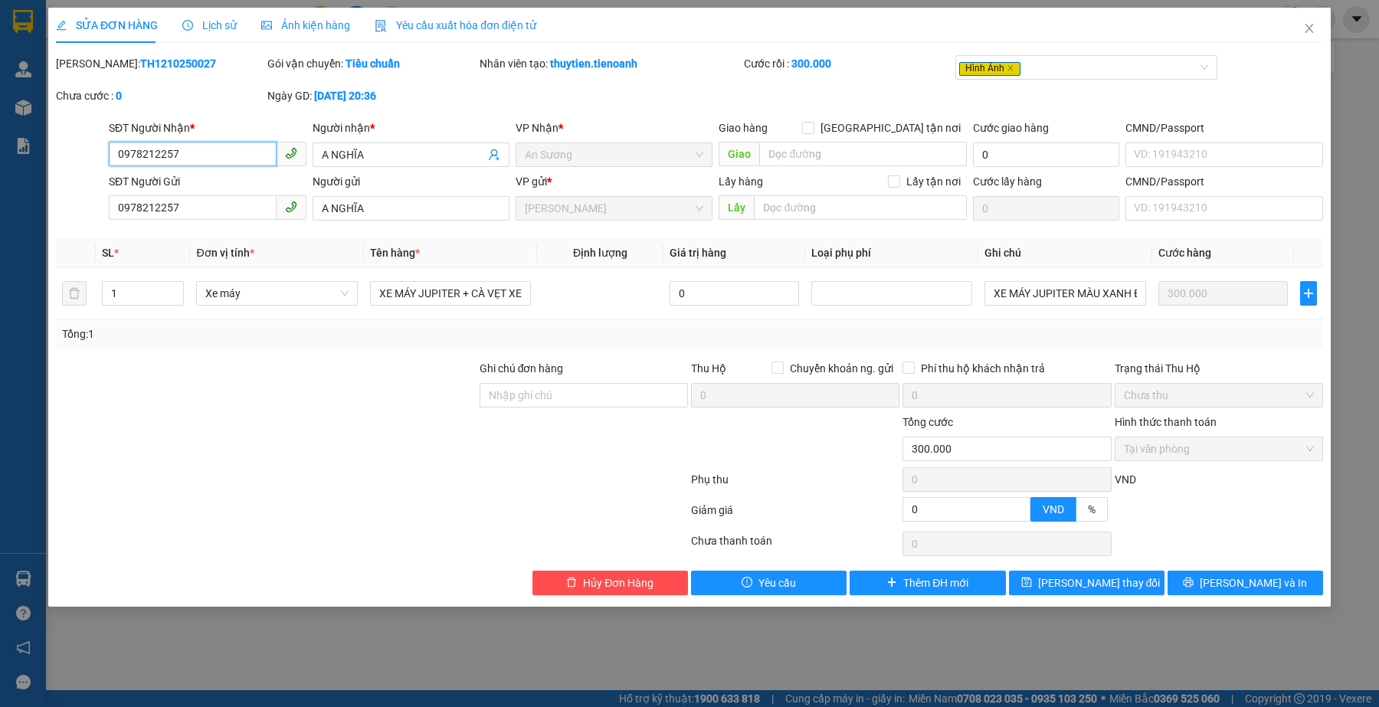
type input "300.000"
click at [274, 25] on span "Ảnh kiện hàng" at bounding box center [305, 25] width 89 height 12
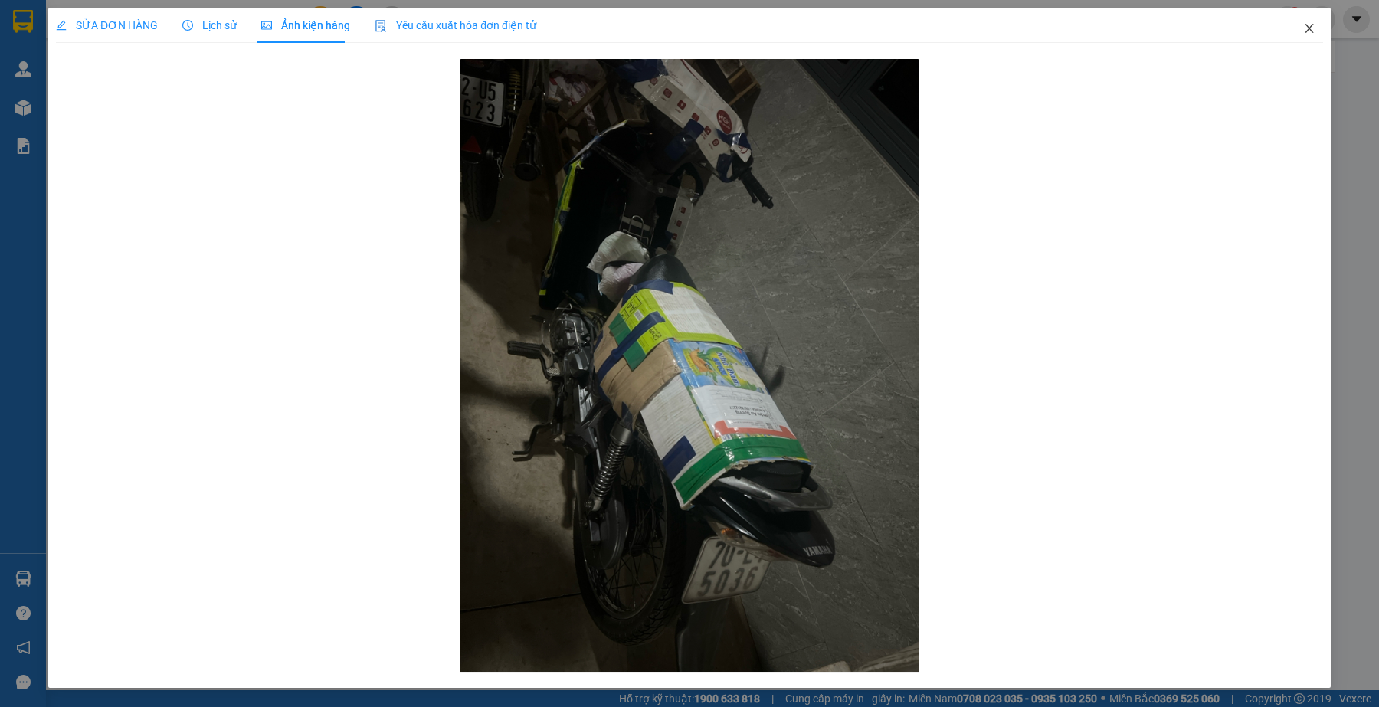
click at [1308, 31] on icon "close" at bounding box center [1309, 28] width 12 height 12
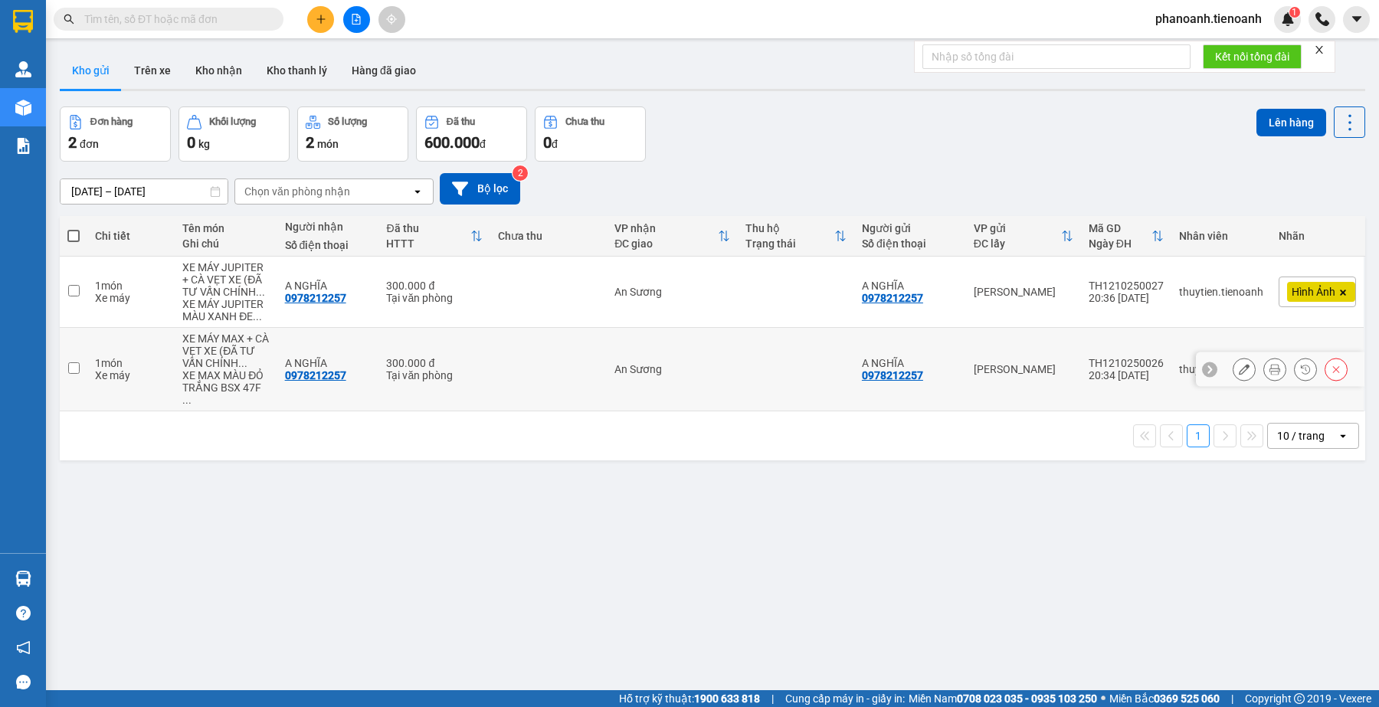
click at [1239, 369] on icon at bounding box center [1244, 369] width 11 height 11
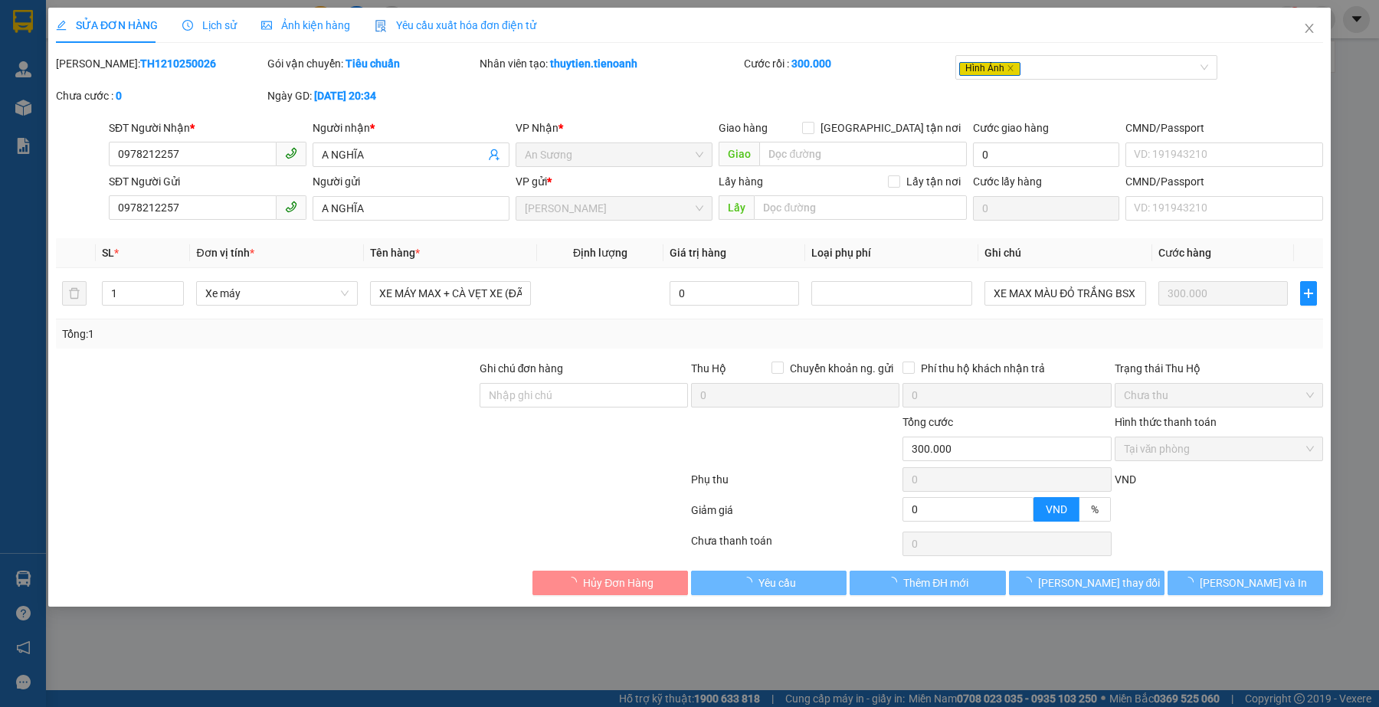
type input "0978212257"
type input "A NGHĨA"
type input "0978212257"
type input "A NGHĨA"
type input "0"
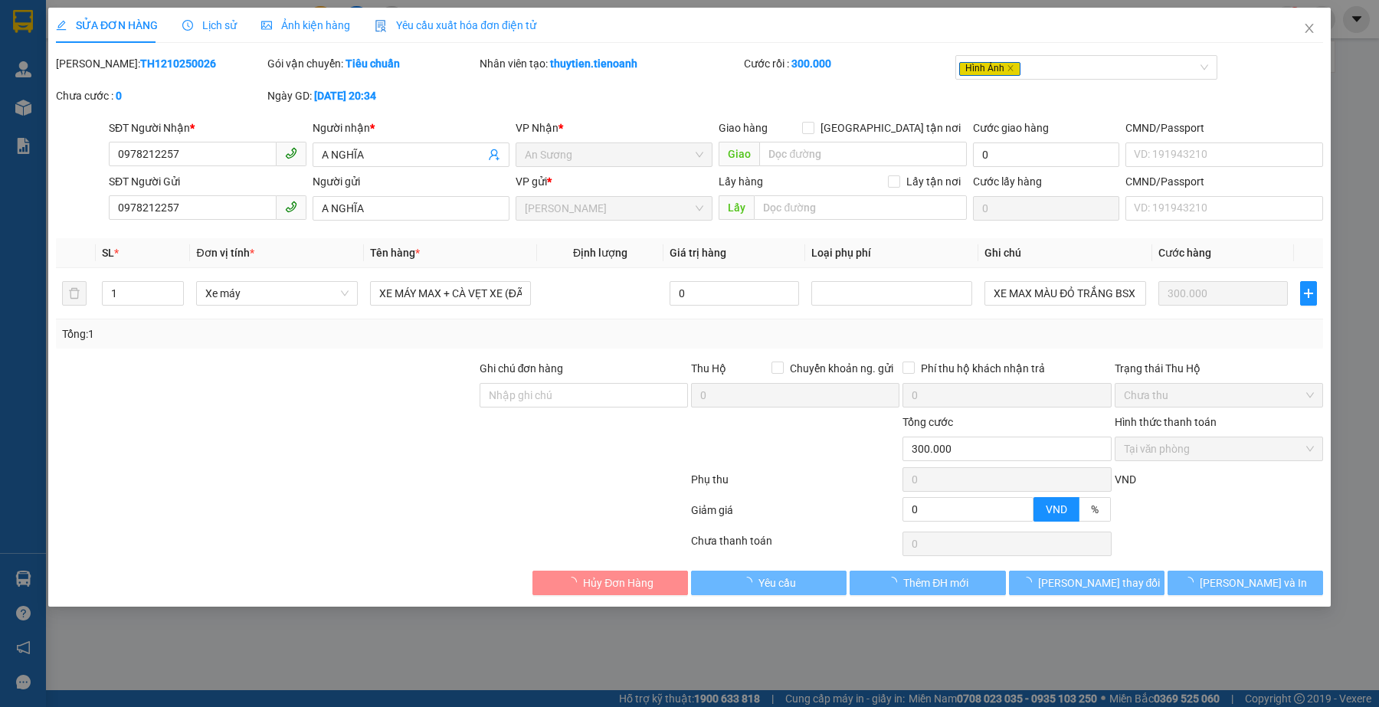
type input "300.000"
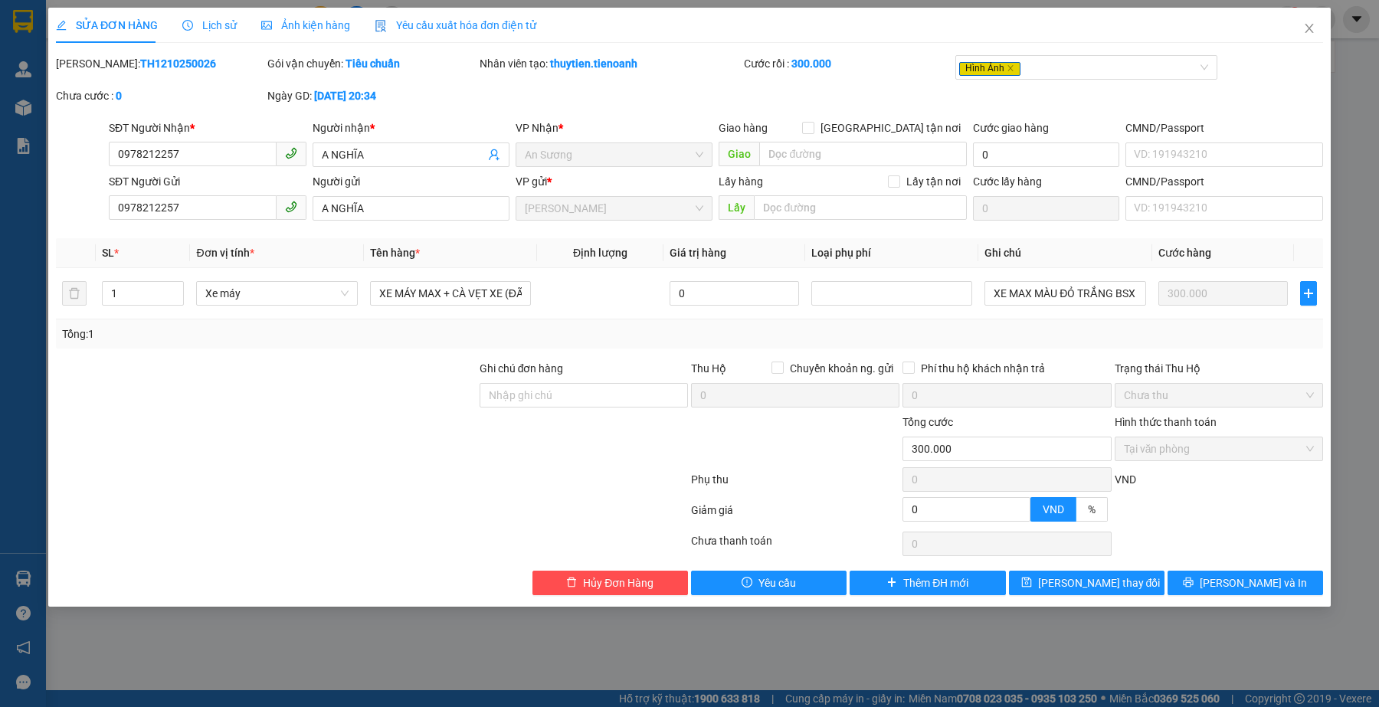
click at [301, 28] on span "Ảnh kiện hàng" at bounding box center [305, 25] width 89 height 12
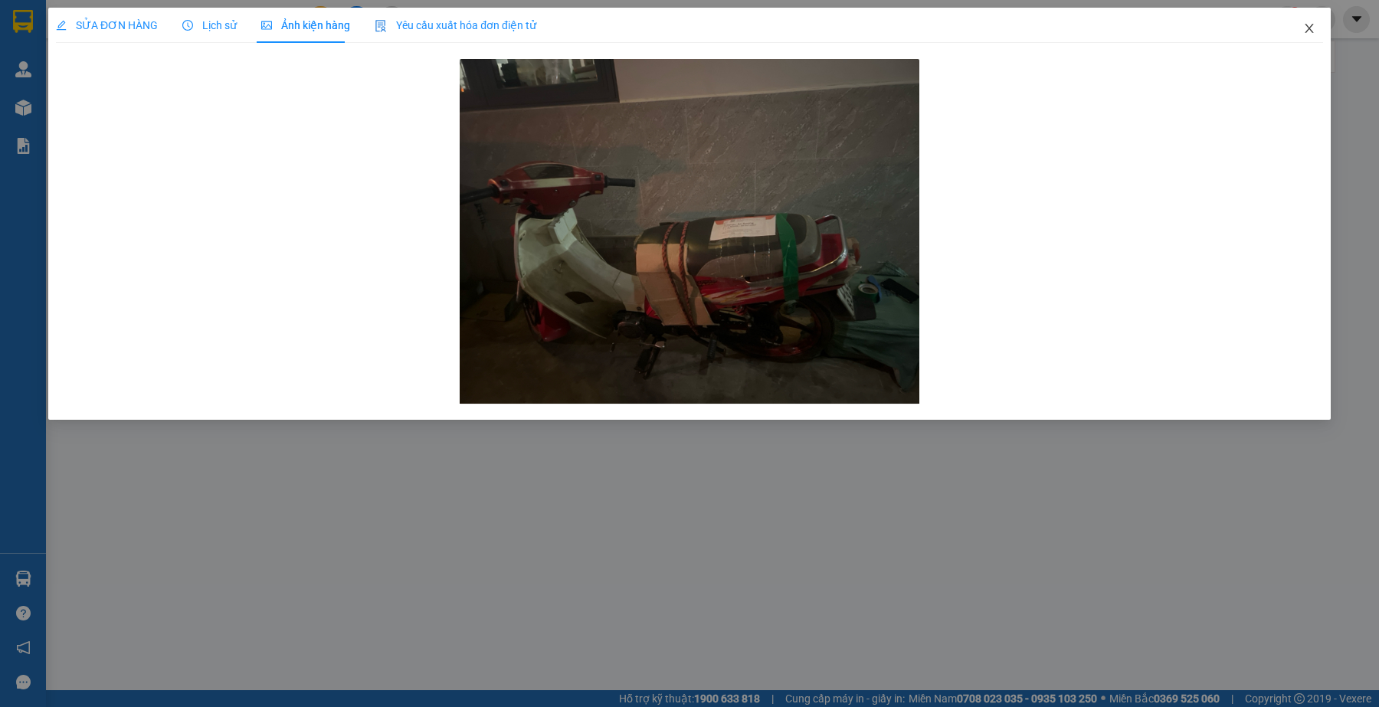
click at [1313, 31] on icon "close" at bounding box center [1309, 28] width 12 height 12
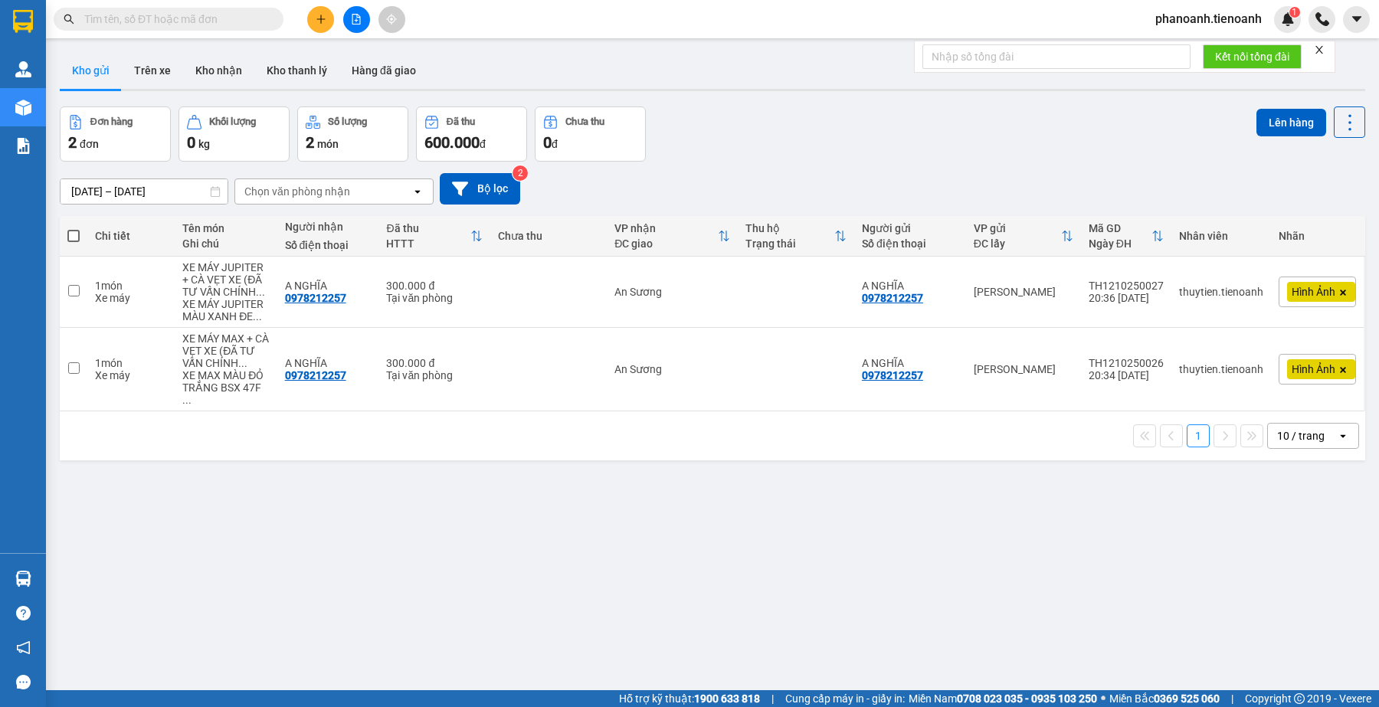
click at [772, 123] on div "Đơn hàng 2 đơn Khối lượng 0 kg Số lượng 2 món Đã thu 600.000 đ Chưa thu 0 đ Lên…" at bounding box center [713, 134] width 1306 height 55
click at [1239, 293] on icon at bounding box center [1244, 292] width 11 height 11
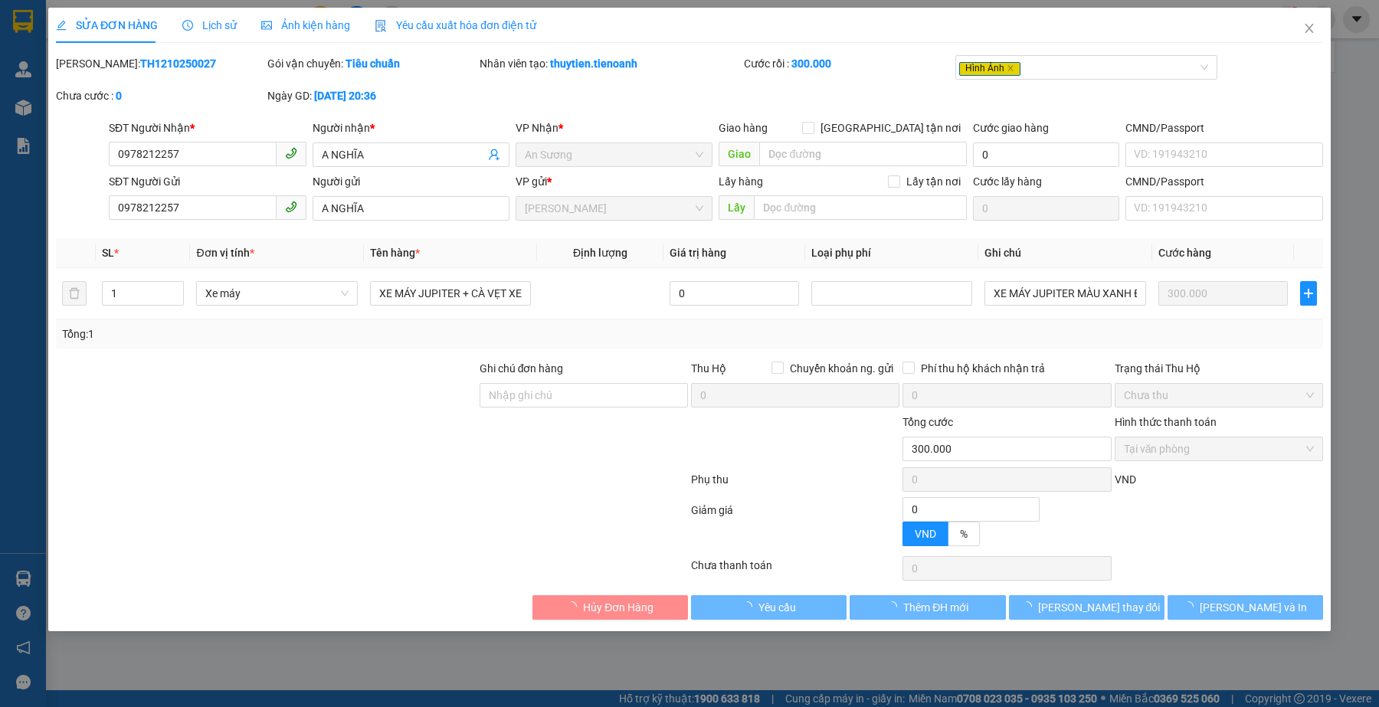
type input "0978212257"
type input "A NGHĨA"
type input "0978212257"
type input "A NGHĨA"
type input "0"
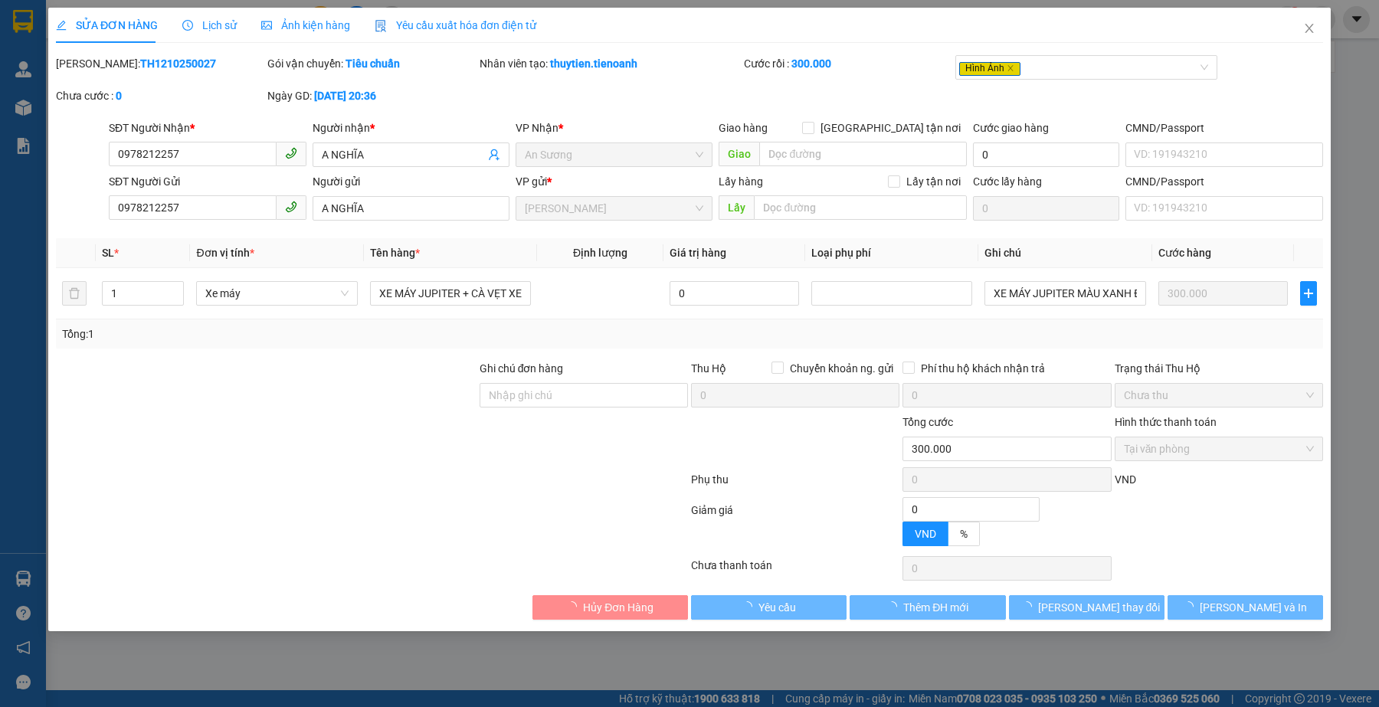
type input "300.000"
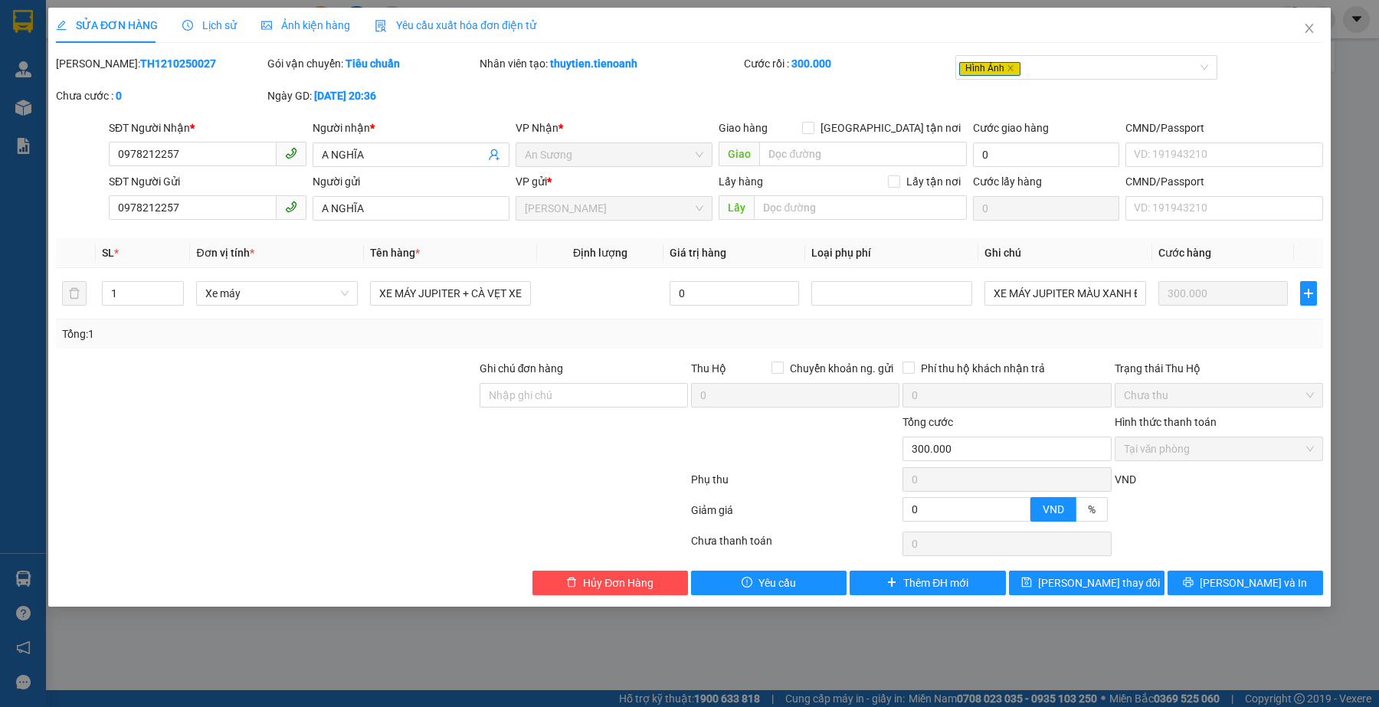
click at [323, 23] on span "Ảnh kiện hàng" at bounding box center [305, 25] width 89 height 12
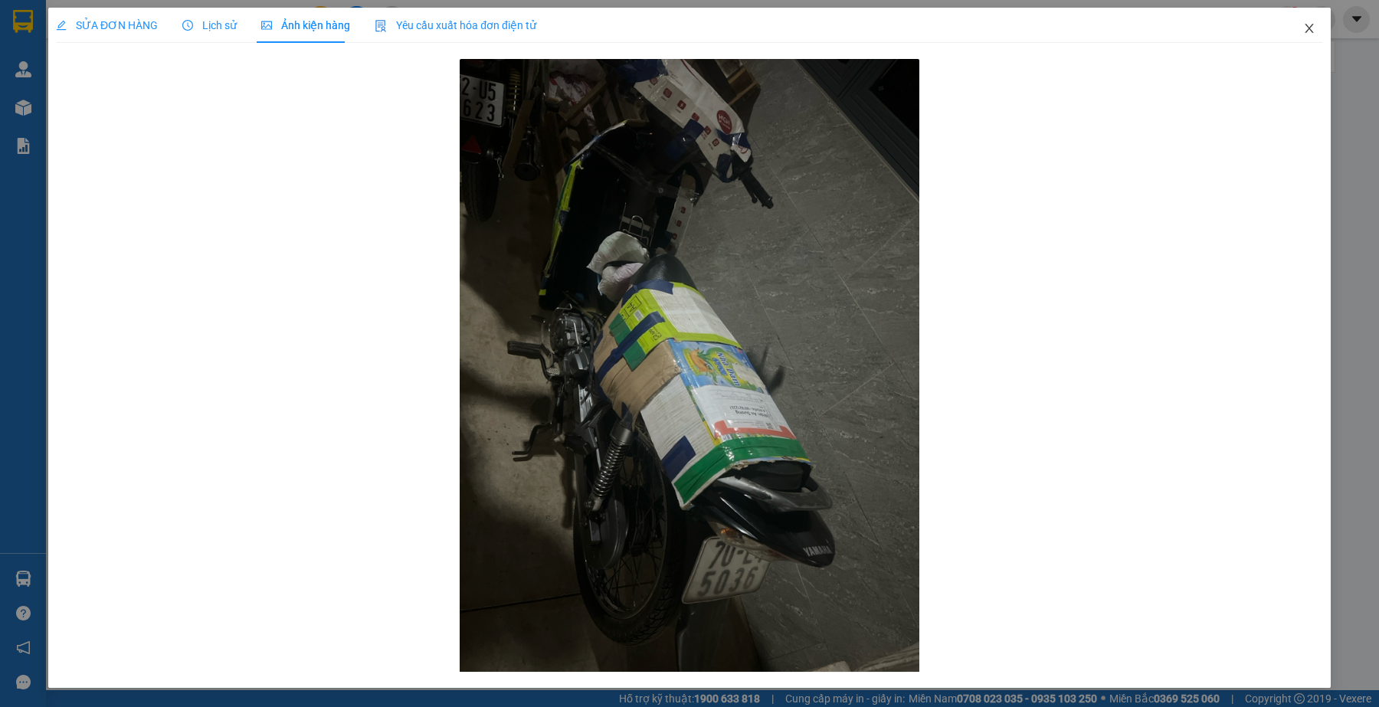
click at [1305, 27] on icon "close" at bounding box center [1309, 28] width 12 height 12
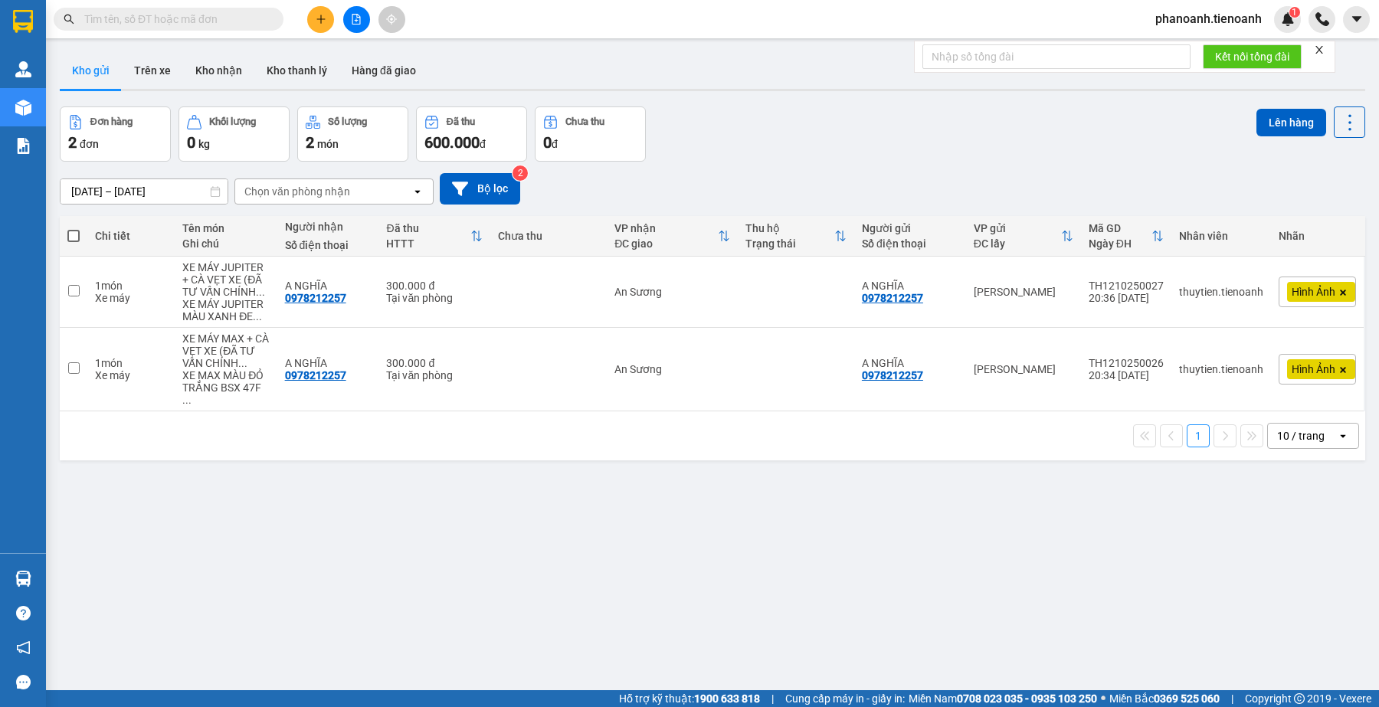
drag, startPoint x: 392, startPoint y: 577, endPoint x: 332, endPoint y: 607, distance: 66.8
click at [392, 577] on div "ver 1.8.146 Kho gửi Trên xe Kho nhận Kho thanh [PERSON_NAME] đã giao Đơn hàng 2…" at bounding box center [713, 399] width 1318 height 707
click at [200, 536] on div "ver 1.8.146 Kho gửi Trên xe Kho nhận Kho thanh [PERSON_NAME] đã giao Đơn hàng 2…" at bounding box center [713, 399] width 1318 height 707
click at [1239, 296] on icon at bounding box center [1244, 292] width 11 height 11
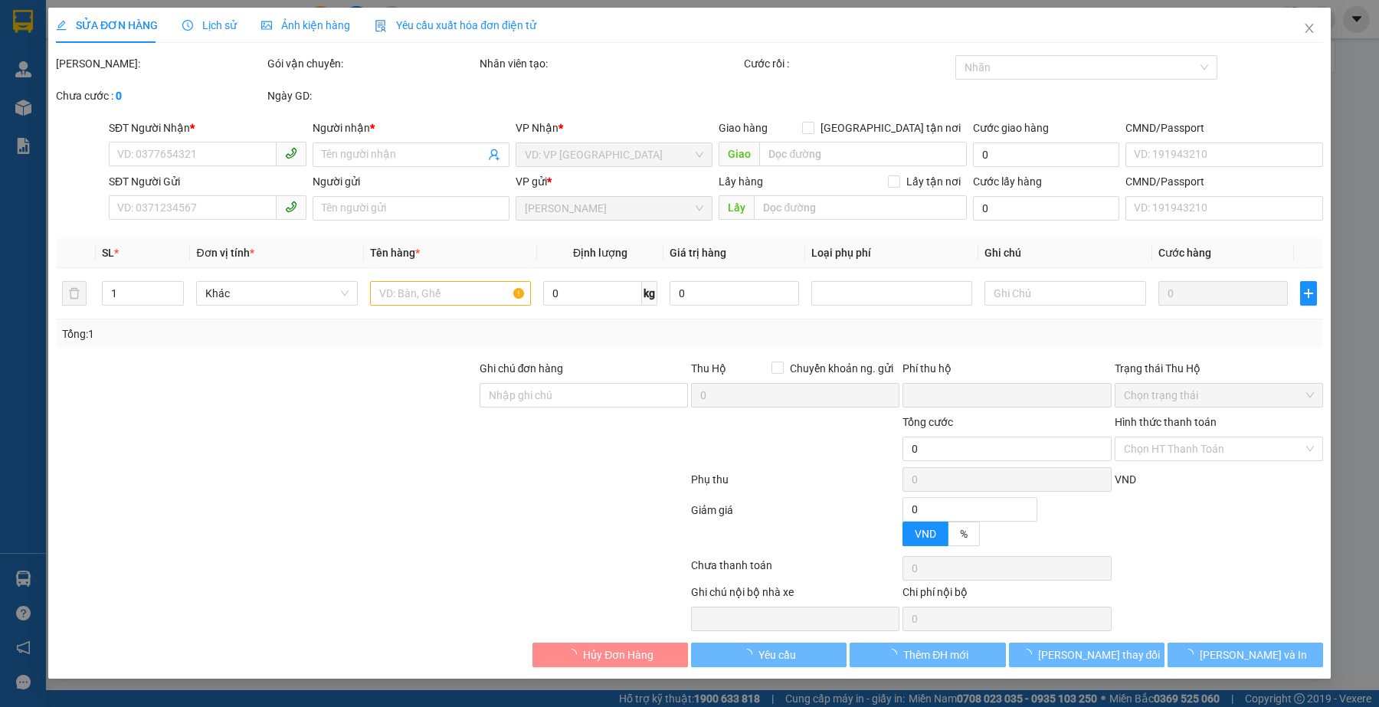
type input "0978212257"
type input "A NGHĨA"
type input "0978212257"
type input "A NGHĨA"
type input "0"
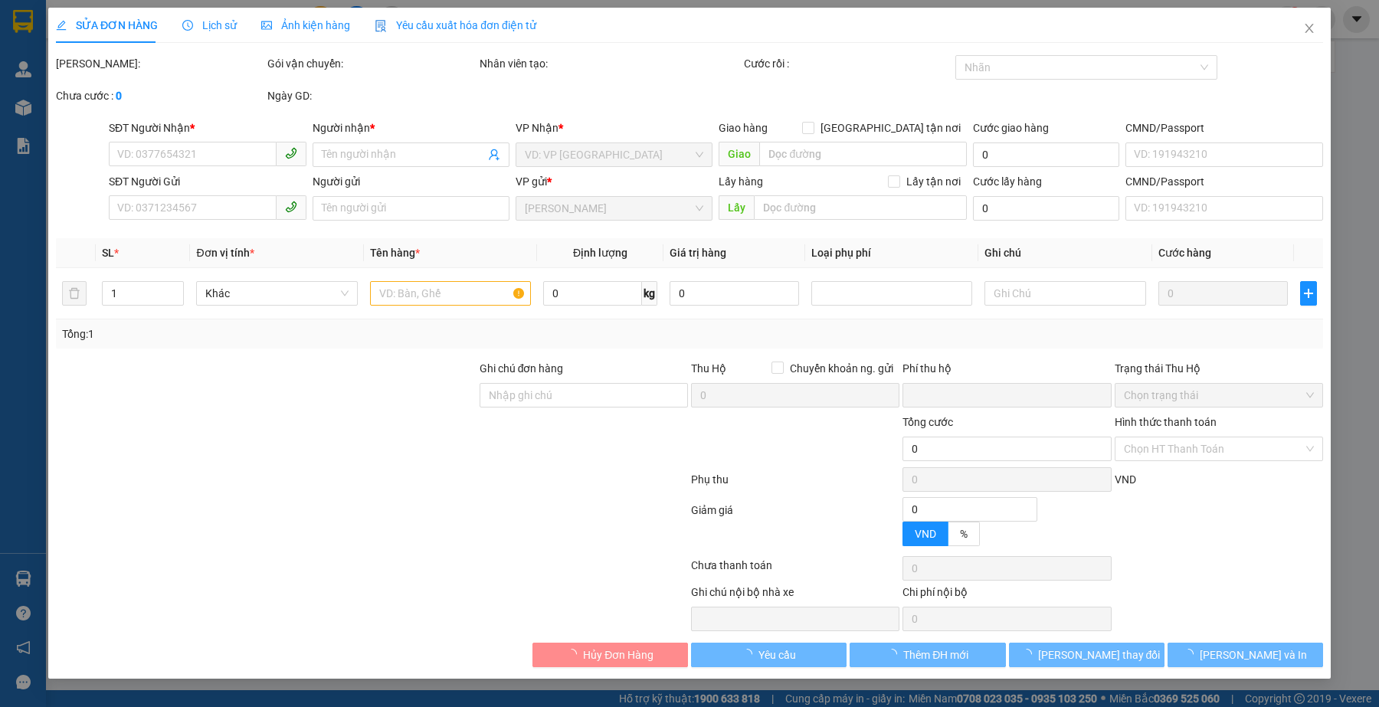
type input "300.000"
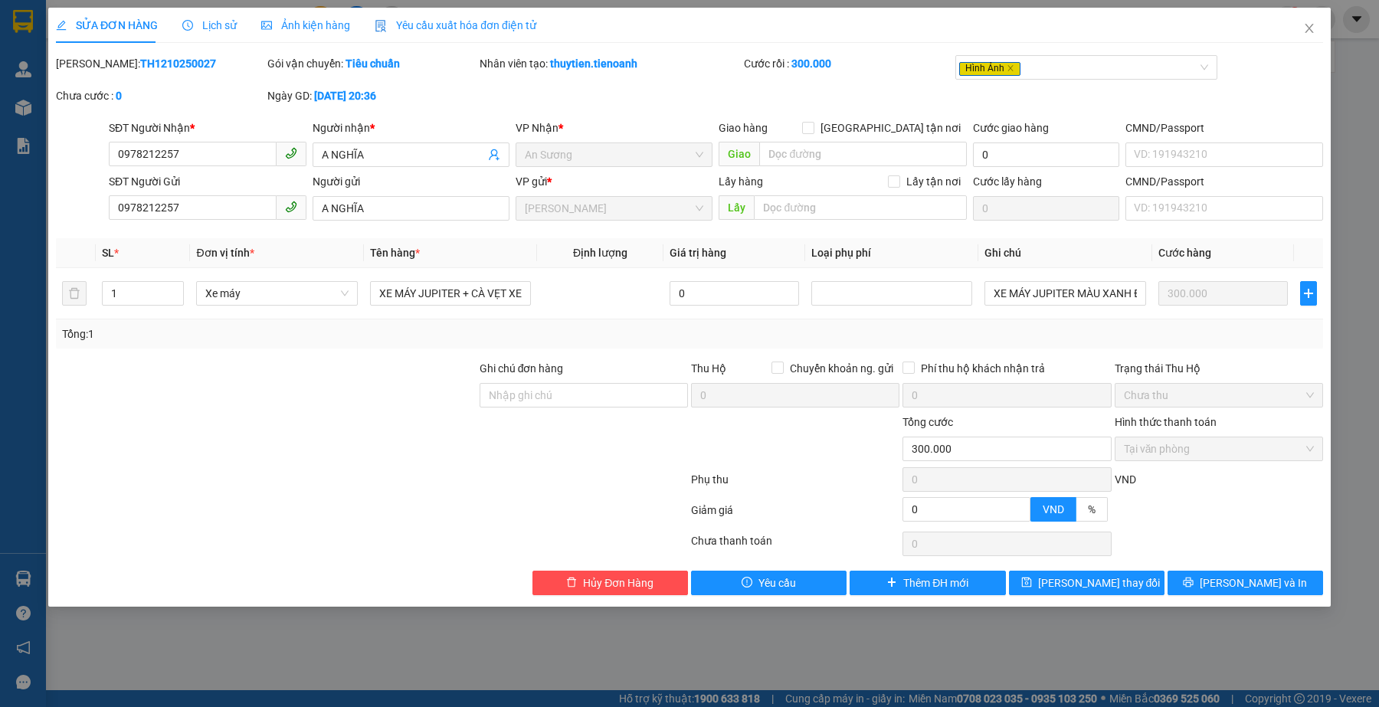
click at [354, 419] on div at bounding box center [266, 441] width 424 height 54
click at [1307, 25] on icon "close" at bounding box center [1309, 28] width 12 height 12
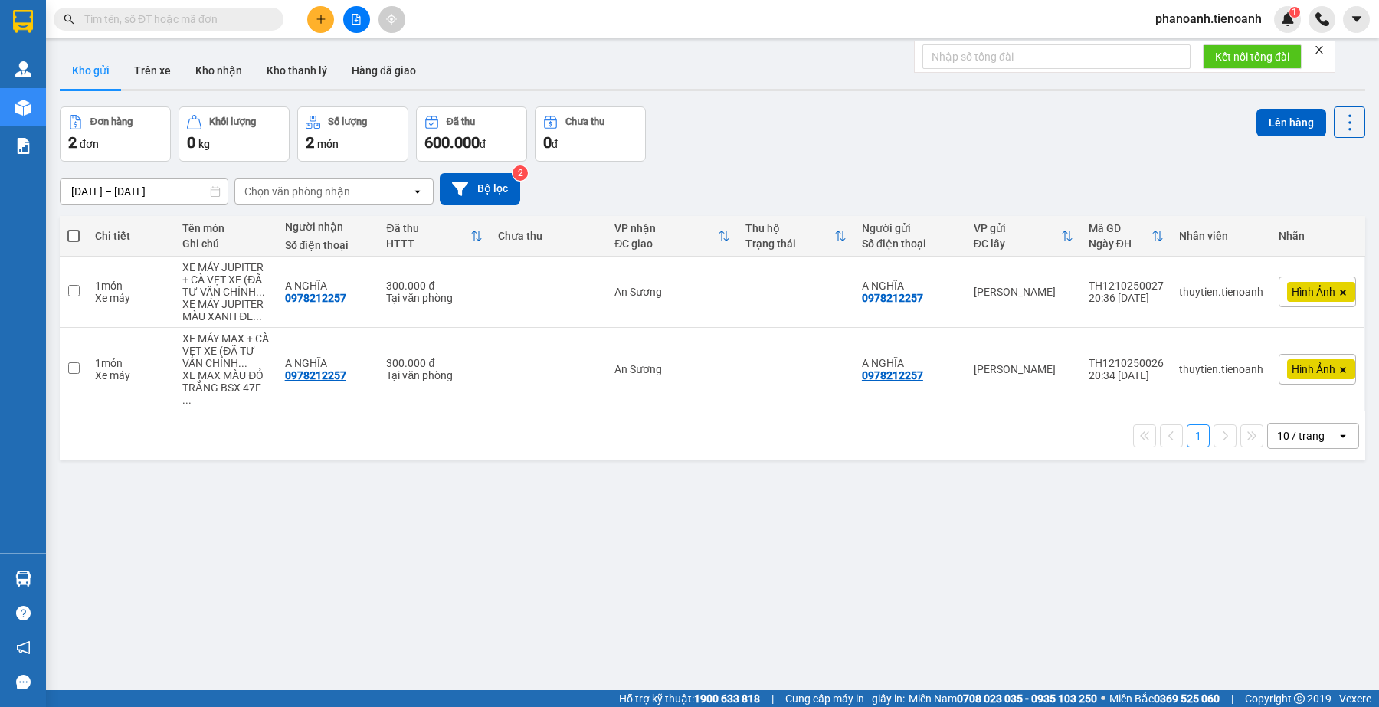
click at [468, 600] on div "ver 1.8.146 Kho gửi Trên xe Kho nhận Kho thanh [PERSON_NAME] đã giao Đơn hàng 2…" at bounding box center [713, 399] width 1318 height 707
drag, startPoint x: 606, startPoint y: 617, endPoint x: 519, endPoint y: 645, distance: 91.8
click at [605, 618] on div "ver 1.8.146 Kho gửi Trên xe Kho nhận Kho thanh [PERSON_NAME] đã giao Đơn hàng 2…" at bounding box center [713, 399] width 1318 height 707
click at [488, 600] on div "ver 1.8.146 Kho gửi Trên xe Kho nhận Kho thanh [PERSON_NAME] đã giao Đơn hàng 2…" at bounding box center [713, 399] width 1318 height 707
click at [909, 166] on div "[DATE] – [DATE] Press the down arrow key to interact with the calendar and sele…" at bounding box center [713, 189] width 1306 height 54
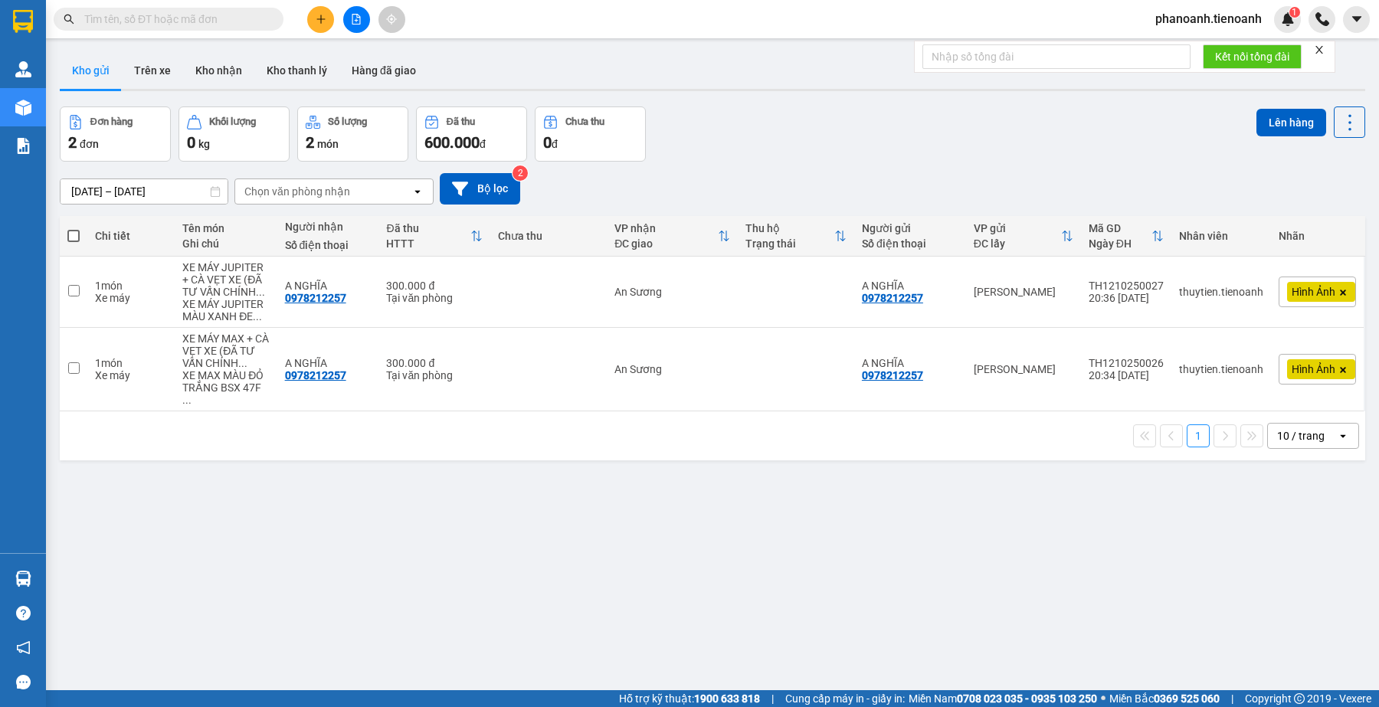
click at [654, 568] on div "ver 1.8.146 Kho gửi Trên xe Kho nhận Kho thanh [PERSON_NAME] đã giao Đơn hàng 2…" at bounding box center [713, 399] width 1318 height 707
click at [395, 672] on div "ver 1.8.146 Kho gửi Trên xe Kho nhận Kho thanh [PERSON_NAME] đã giao Đơn hàng 2…" at bounding box center [713, 399] width 1318 height 707
